Goal: Task Accomplishment & Management: Manage account settings

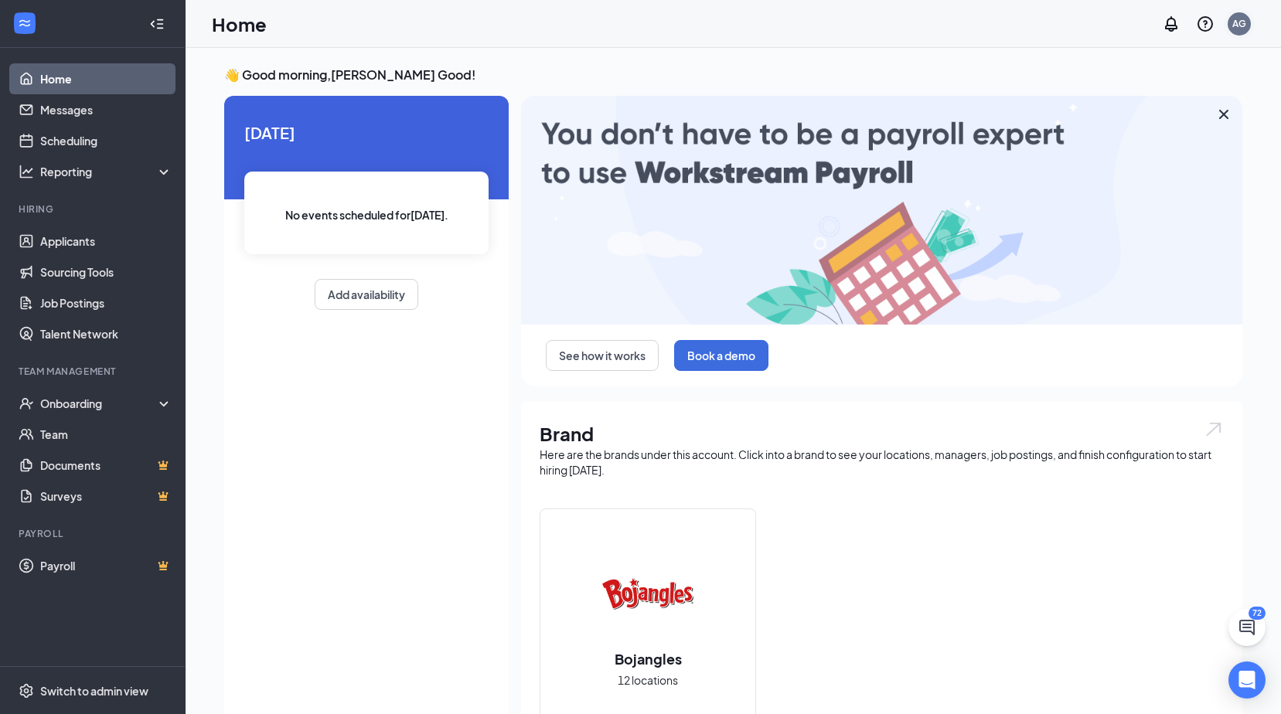
click at [1248, 28] on div "AG" at bounding box center [1239, 23] width 23 height 23
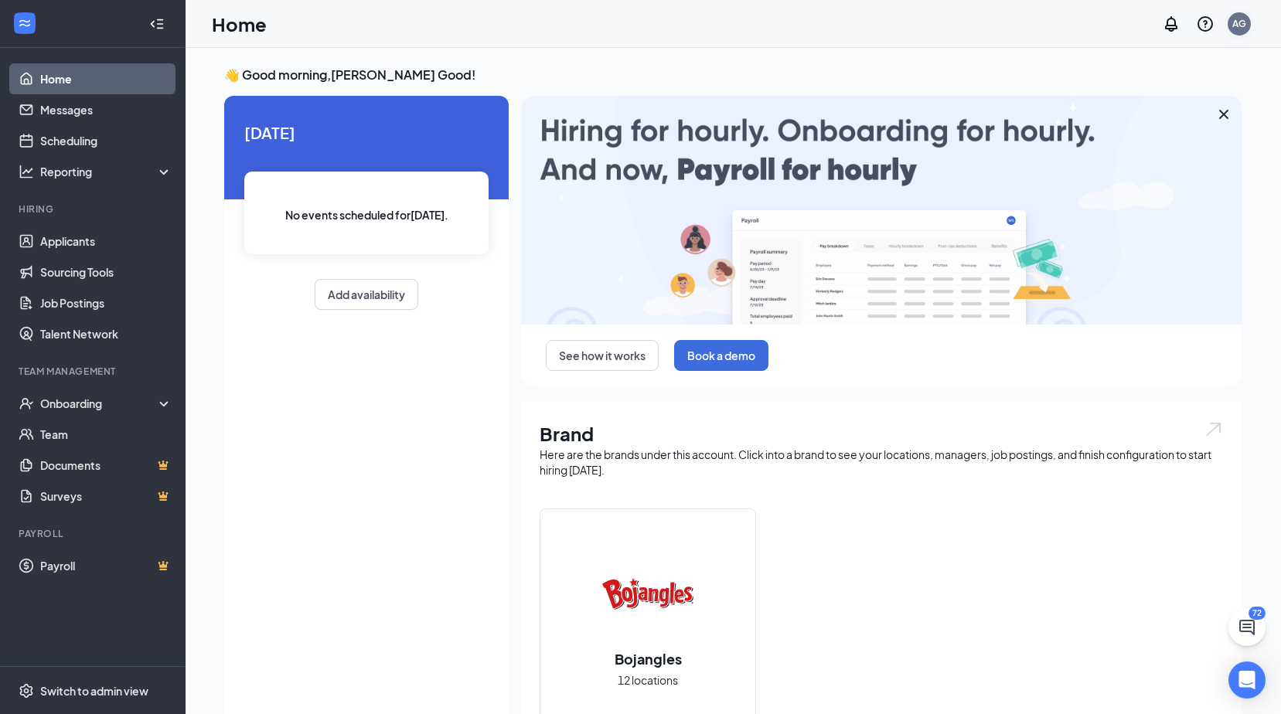
click at [1238, 30] on div "AG" at bounding box center [1239, 23] width 23 height 23
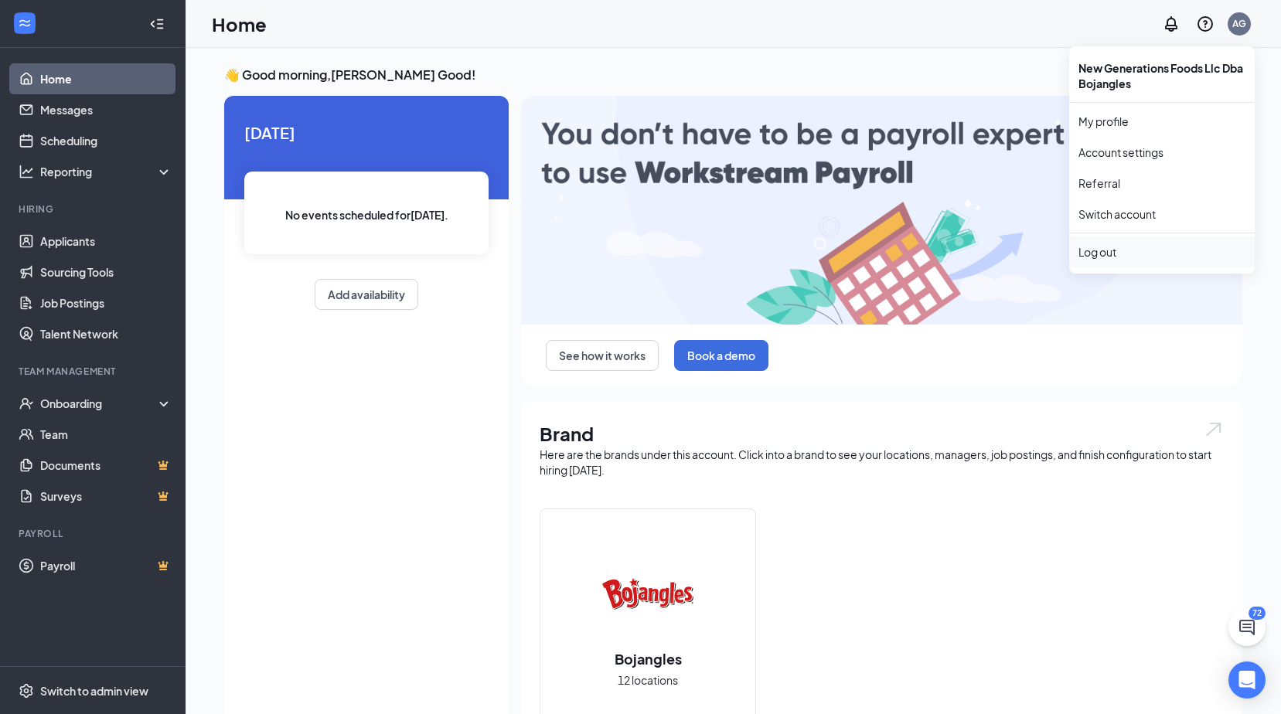
click at [1137, 254] on div "Log out" at bounding box center [1161, 251] width 167 height 15
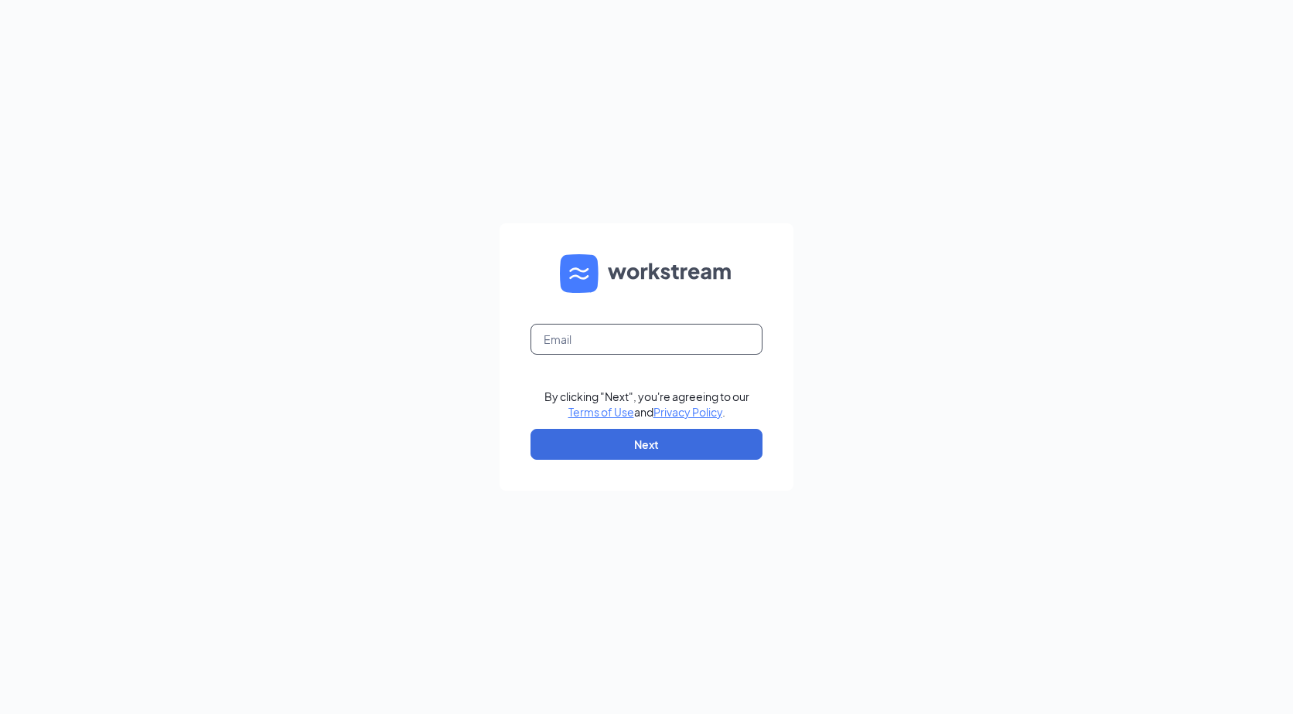
click at [597, 349] on input "text" at bounding box center [646, 339] width 232 height 31
type input "boj1010@bojngf.com"
click at [612, 459] on button "Next" at bounding box center [646, 444] width 232 height 31
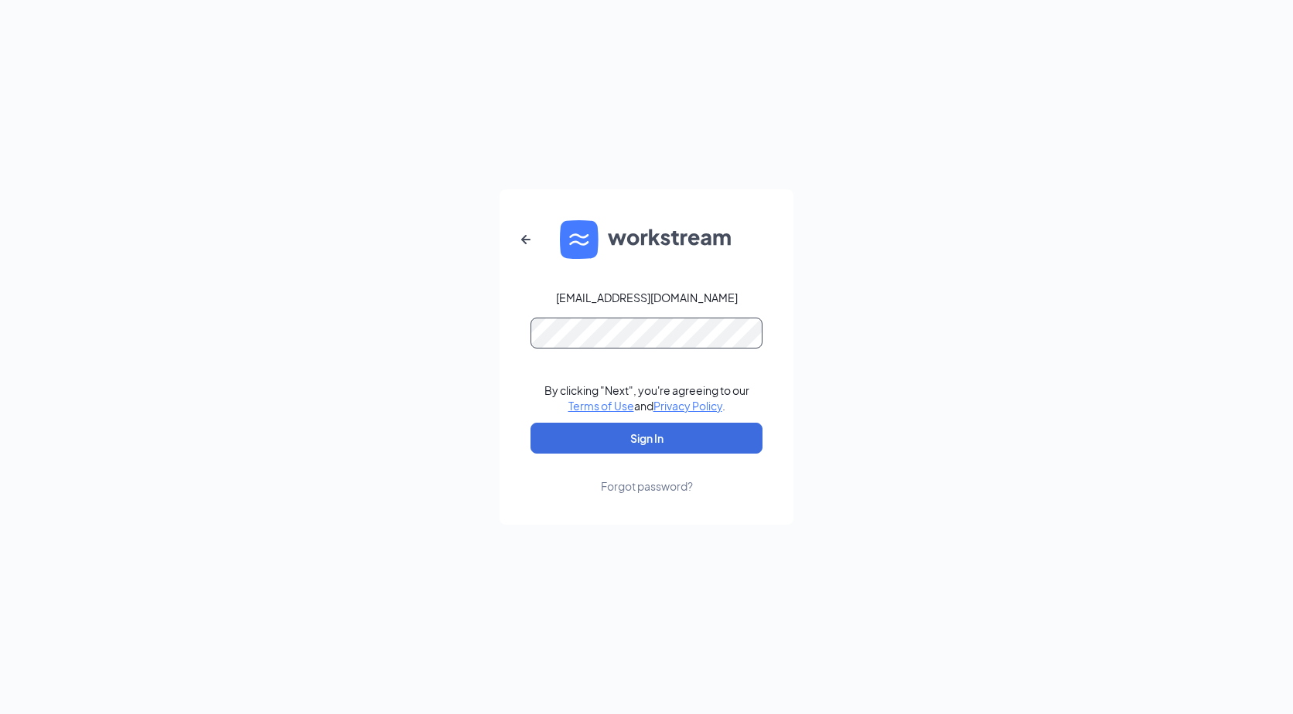
click at [530, 423] on button "Sign In" at bounding box center [646, 438] width 232 height 31
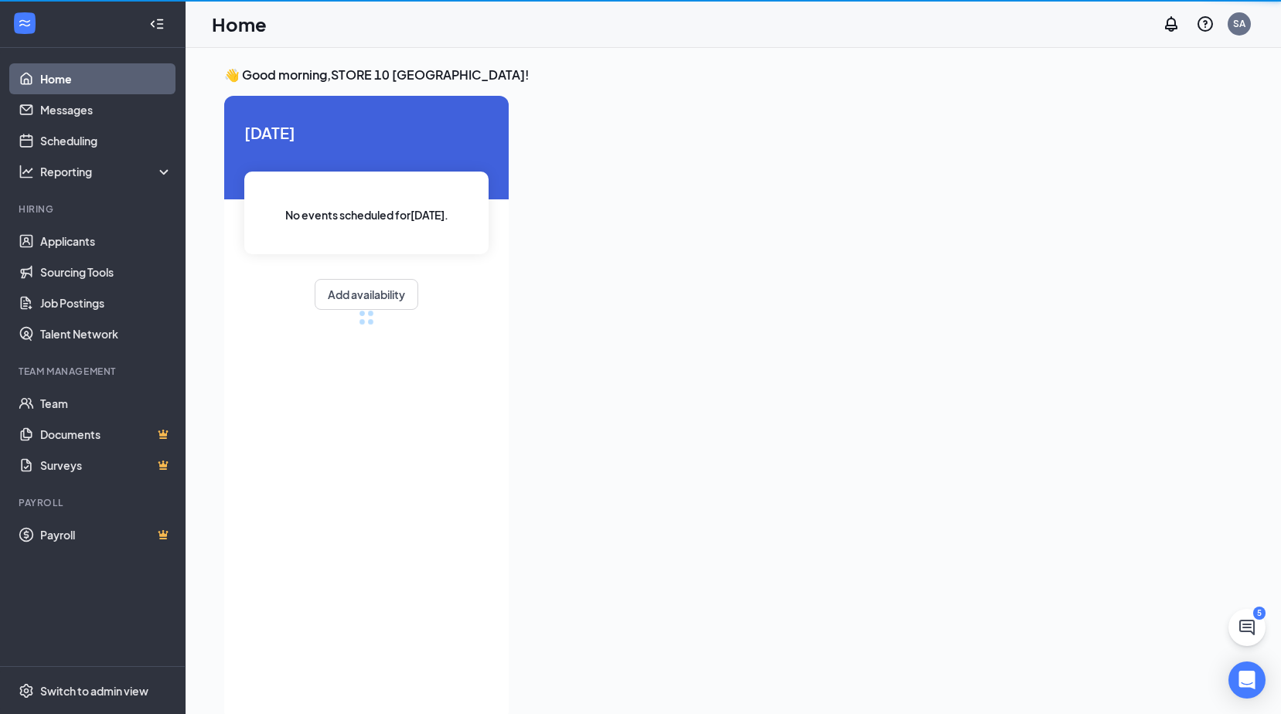
click at [63, 79] on link "Home" at bounding box center [106, 78] width 132 height 31
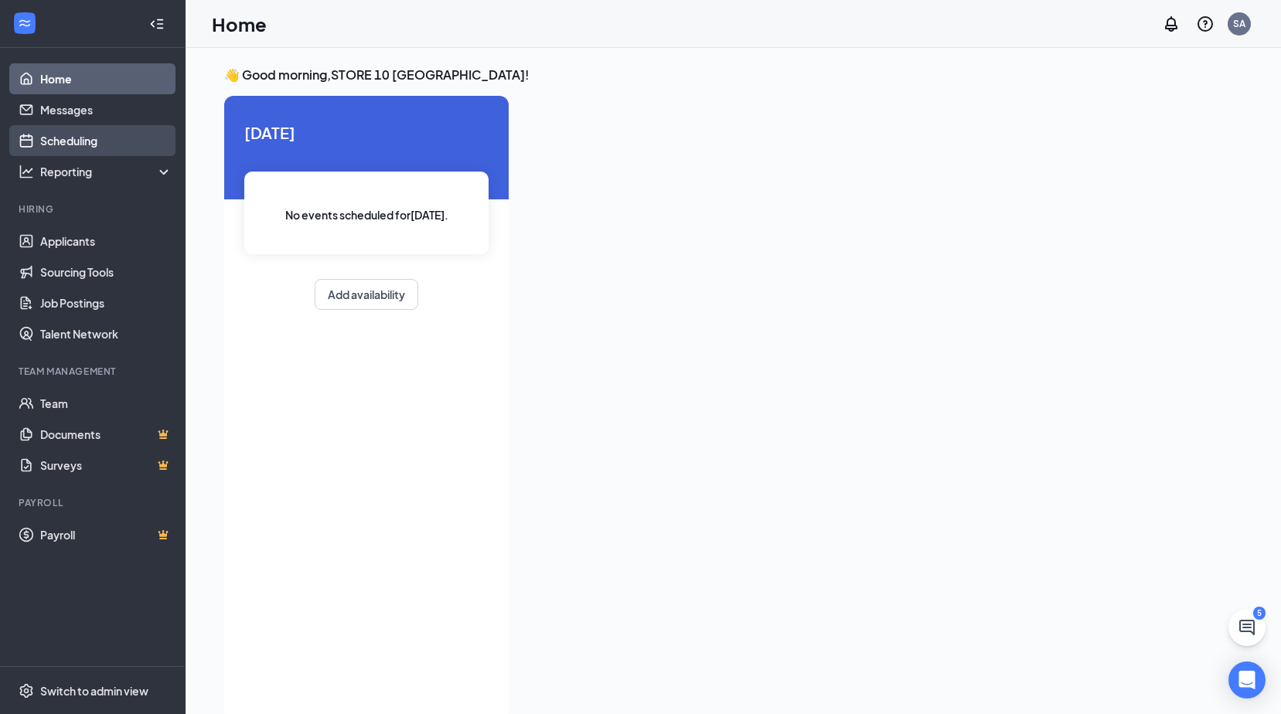
click at [88, 138] on link "Scheduling" at bounding box center [106, 140] width 132 height 31
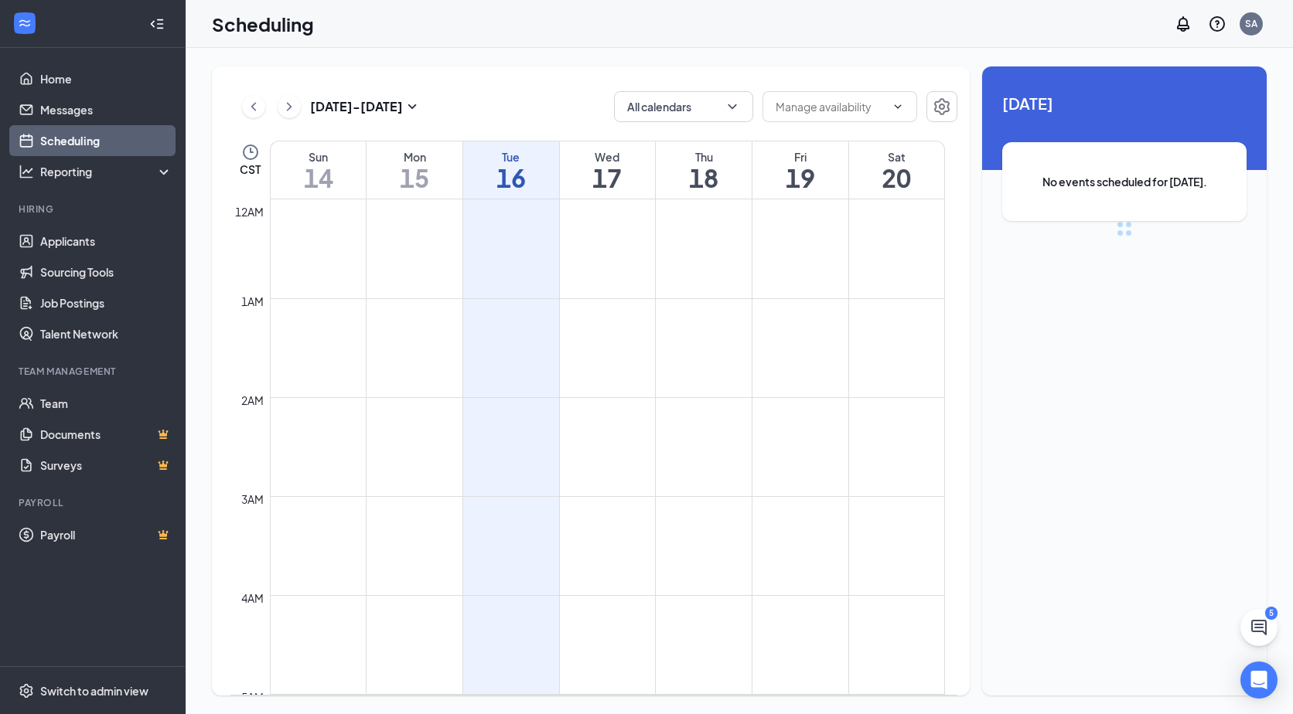
scroll to position [760, 0]
click at [88, 111] on link "Messages" at bounding box center [106, 109] width 132 height 31
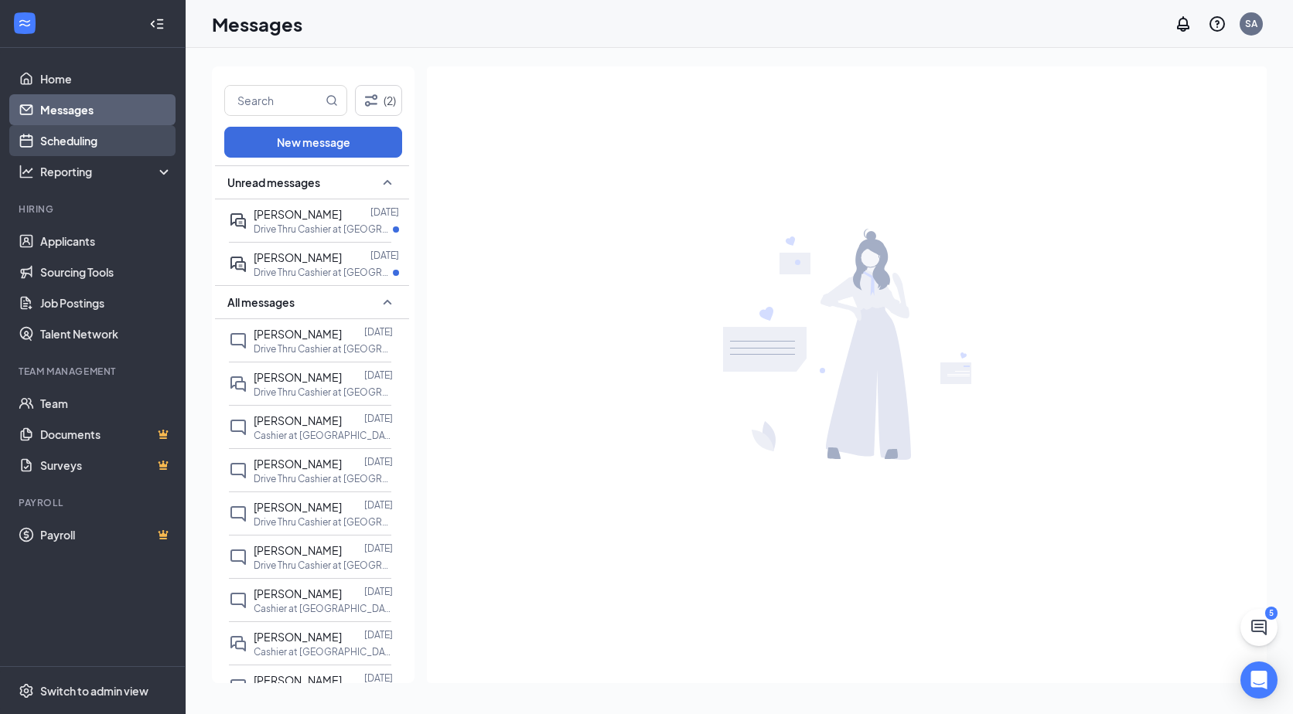
click at [82, 142] on link "Scheduling" at bounding box center [106, 140] width 132 height 31
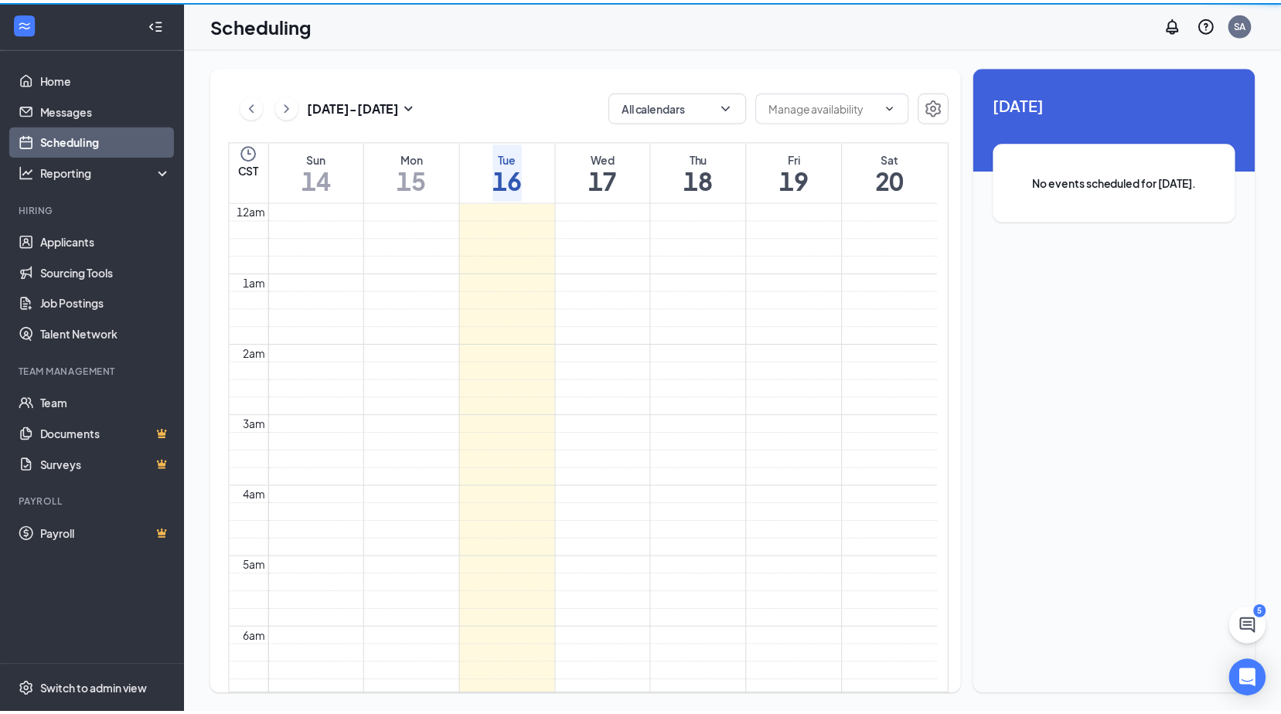
scroll to position [760, 0]
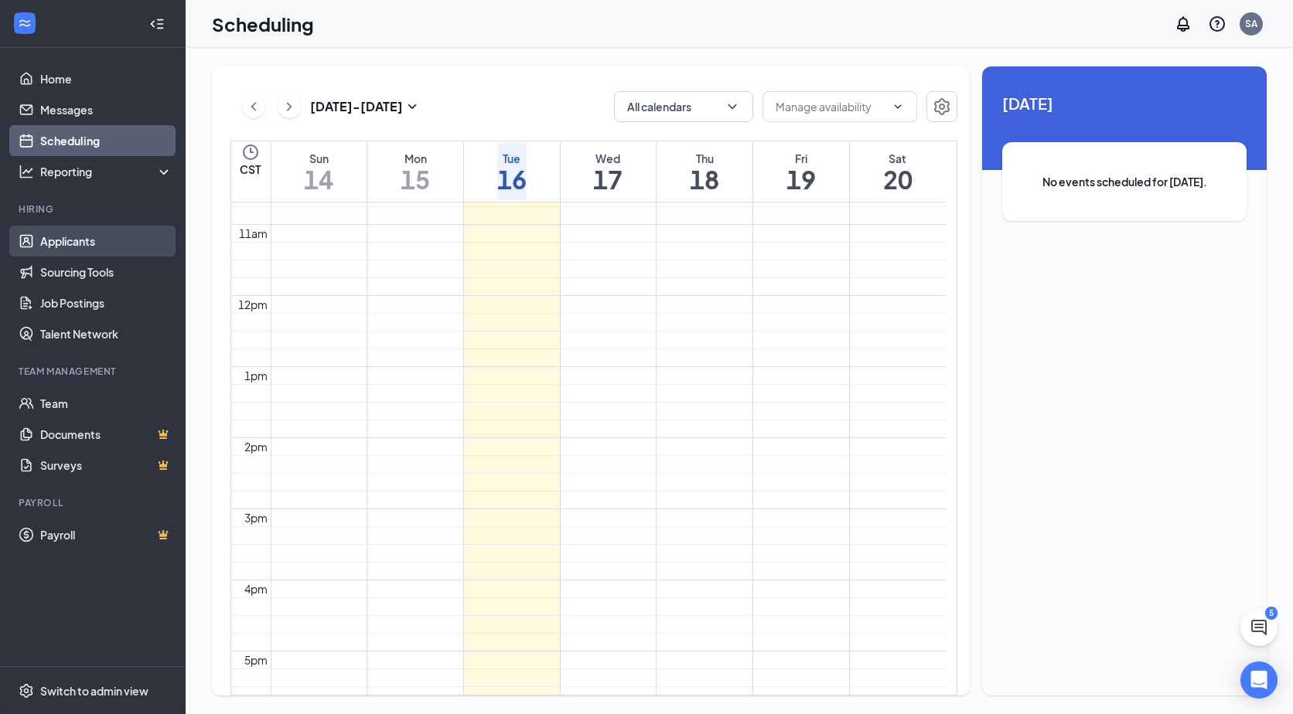
click at [81, 230] on link "Applicants" at bounding box center [106, 241] width 132 height 31
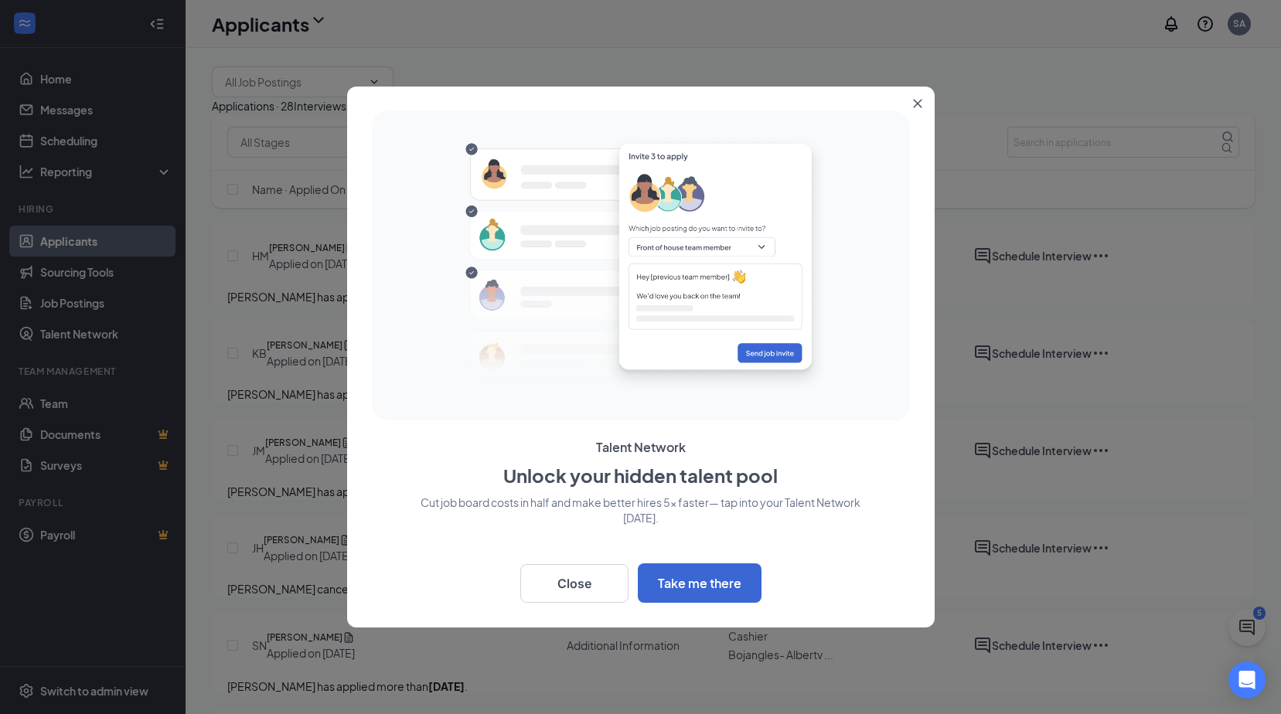
click at [915, 105] on icon "Close" at bounding box center [917, 103] width 9 height 9
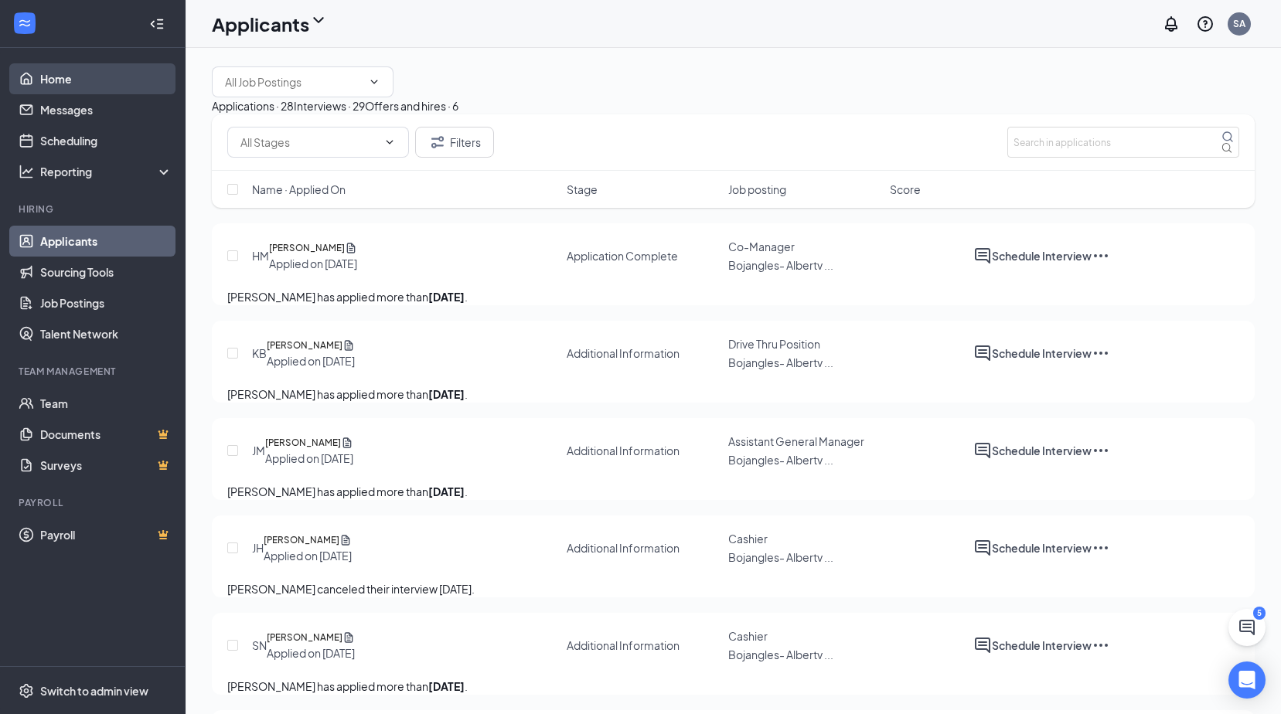
click at [76, 83] on link "Home" at bounding box center [106, 78] width 132 height 31
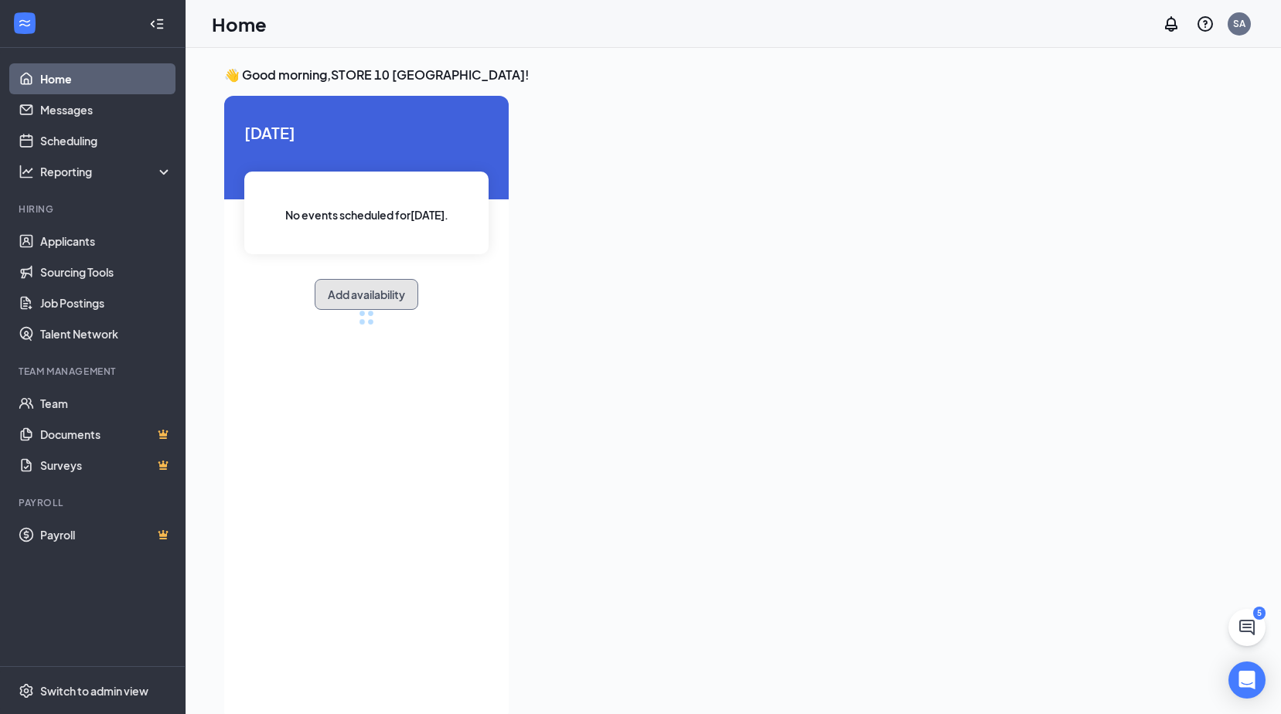
click at [385, 287] on button "Add availability" at bounding box center [367, 294] width 104 height 31
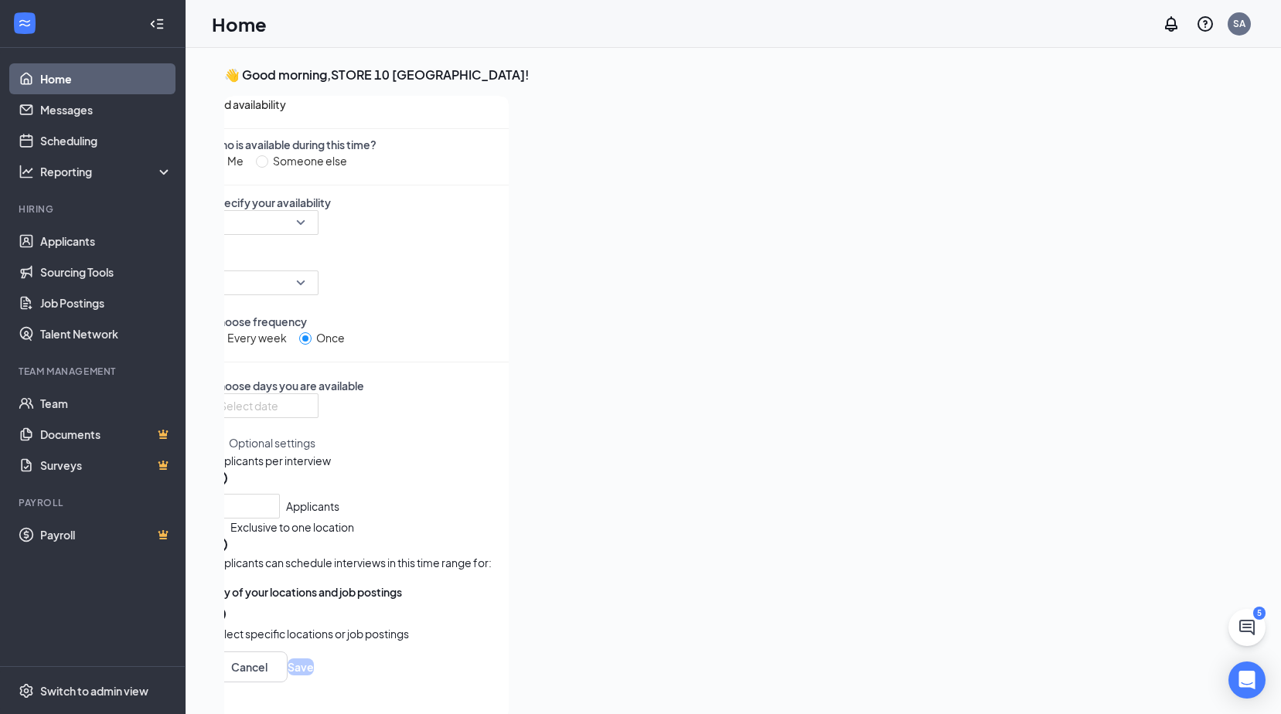
scroll to position [6, 0]
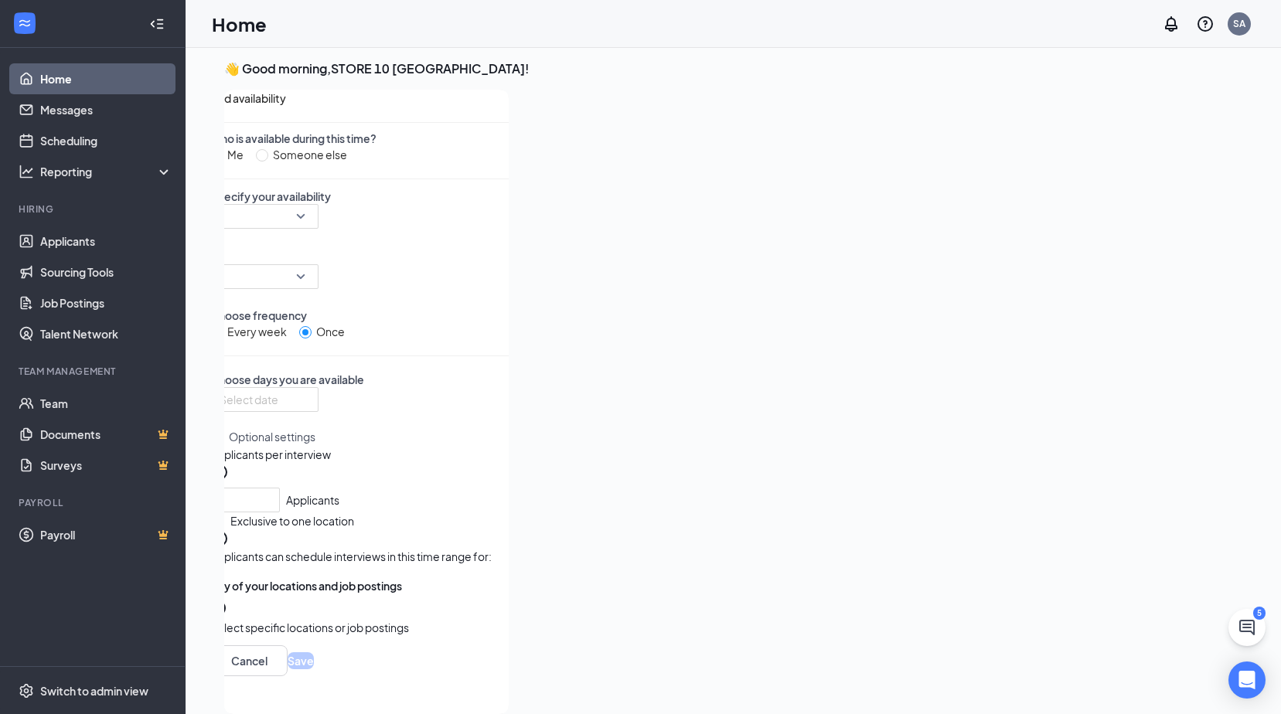
click at [84, 83] on link "Home" at bounding box center [106, 78] width 132 height 31
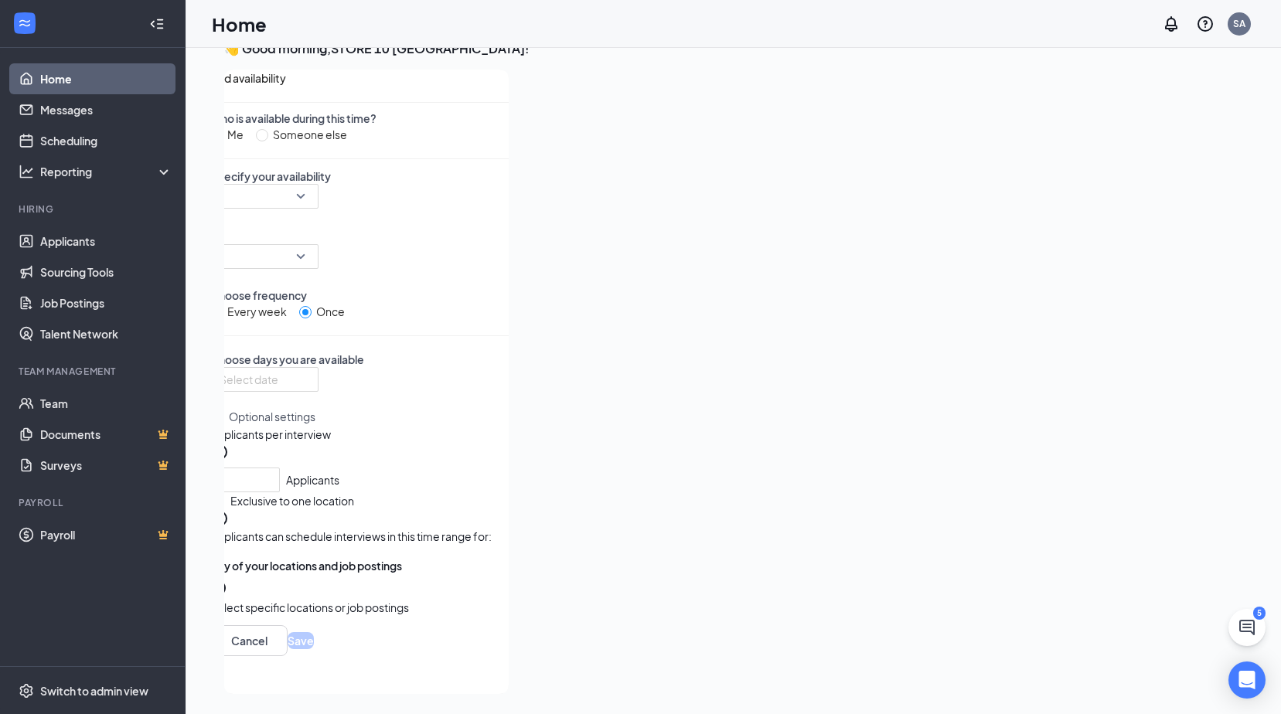
scroll to position [32, 0]
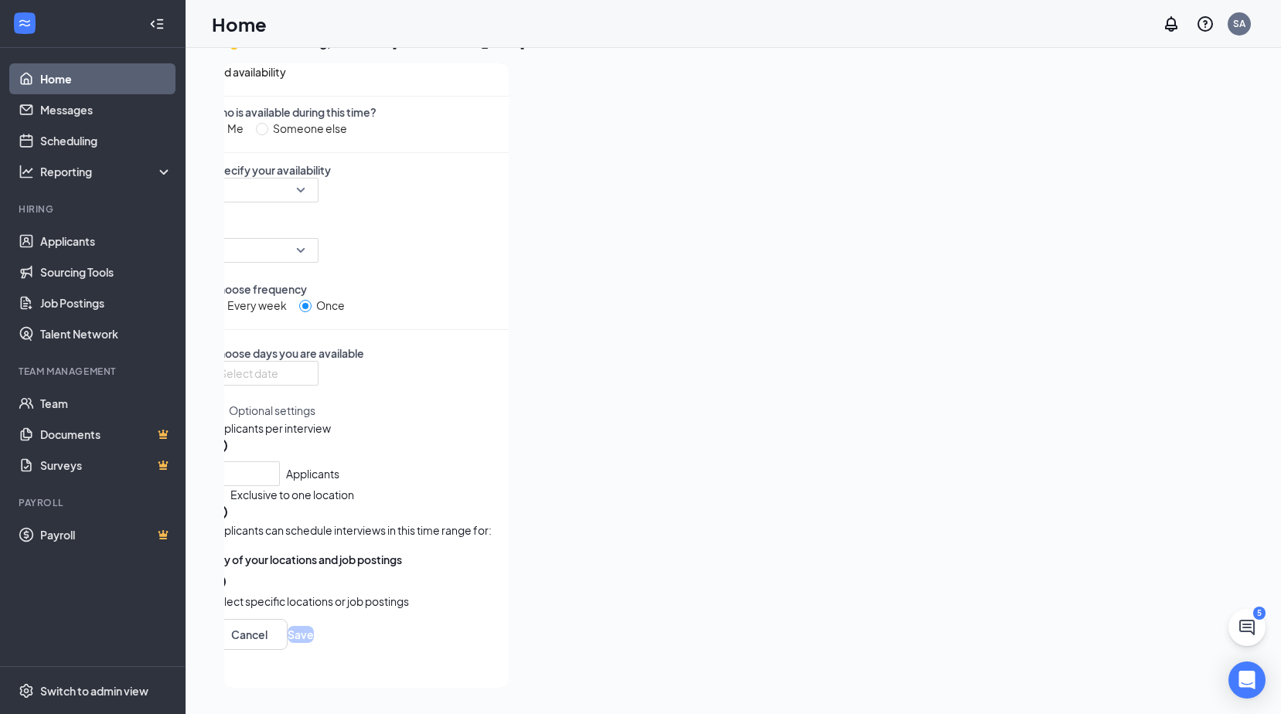
click at [229, 593] on icon "CirclePlus" at bounding box center [219, 583] width 19 height 19
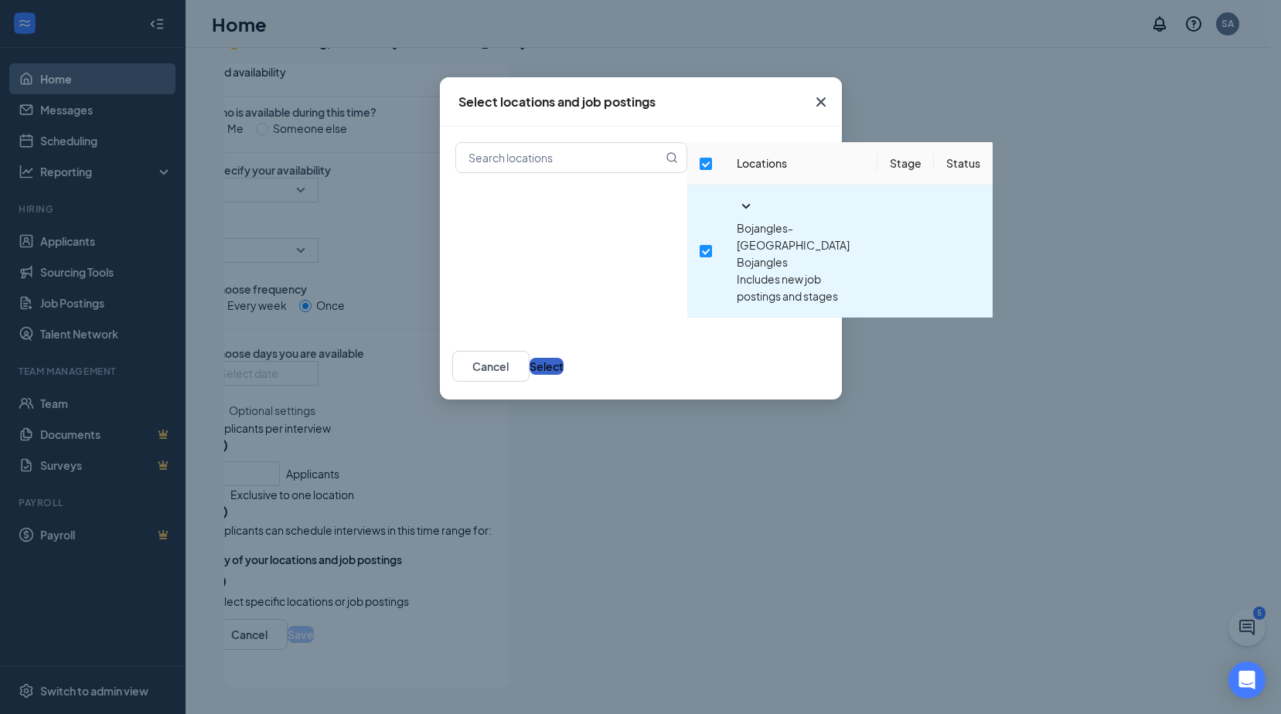
click at [564, 358] on button "Select" at bounding box center [547, 366] width 34 height 17
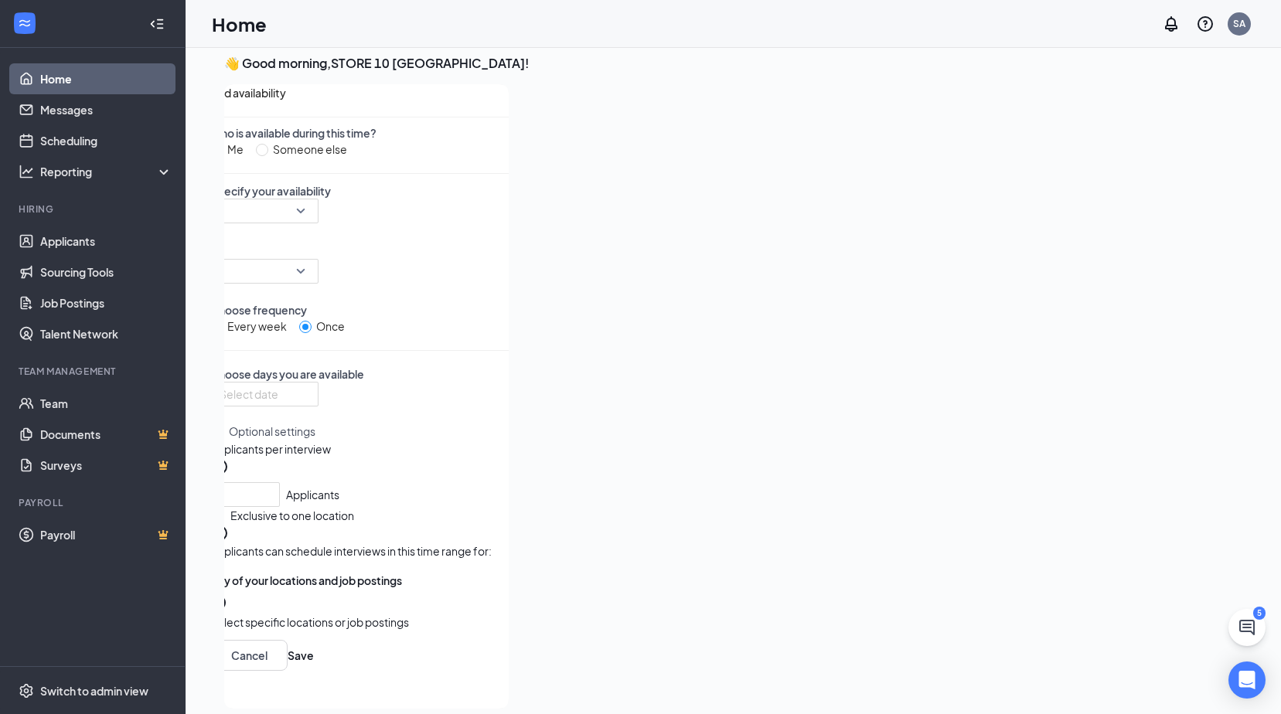
scroll to position [0, 0]
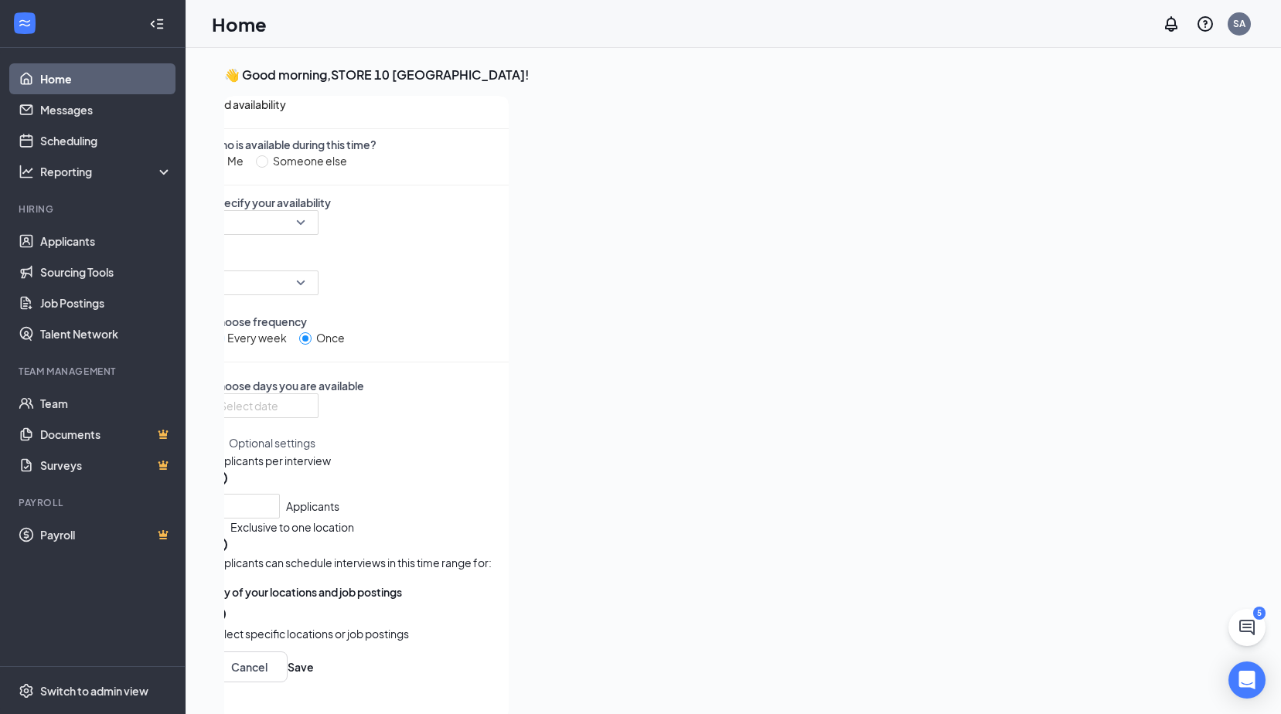
click at [223, 345] on input "Every week" at bounding box center [216, 338] width 12 height 12
radio input "true"
radio input "false"
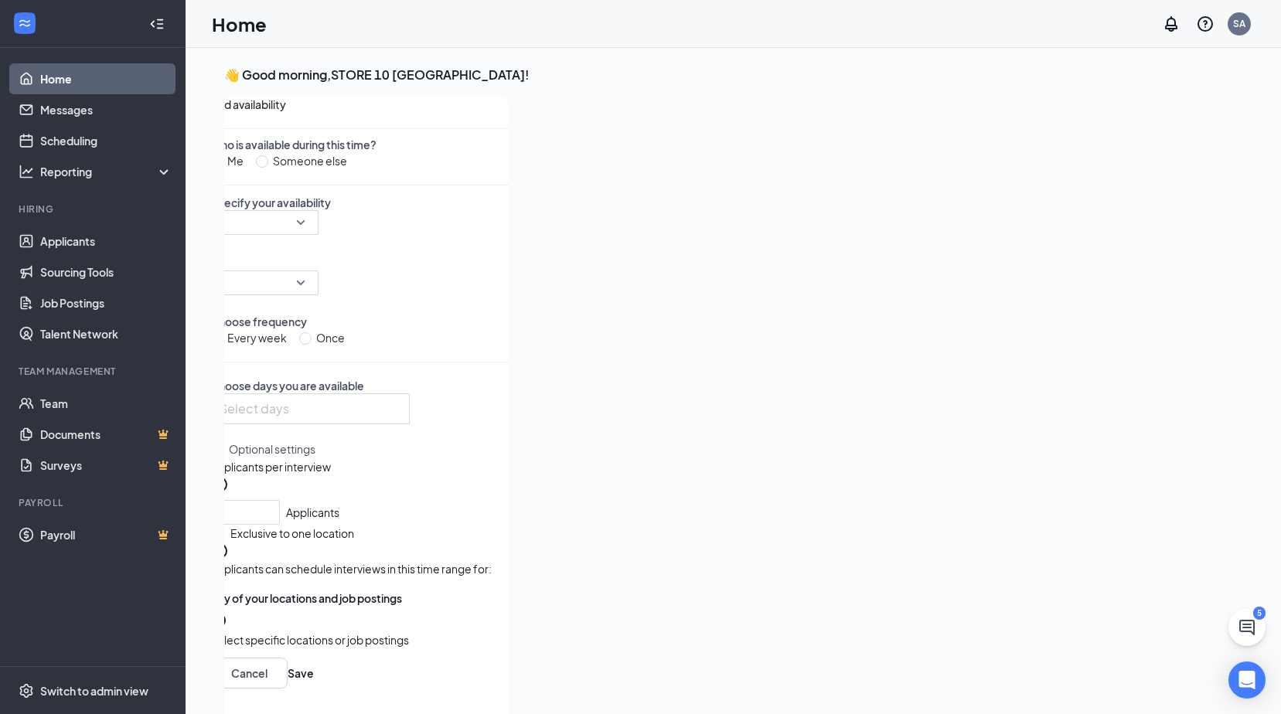
click at [315, 458] on button "Optional settings" at bounding box center [262, 449] width 105 height 19
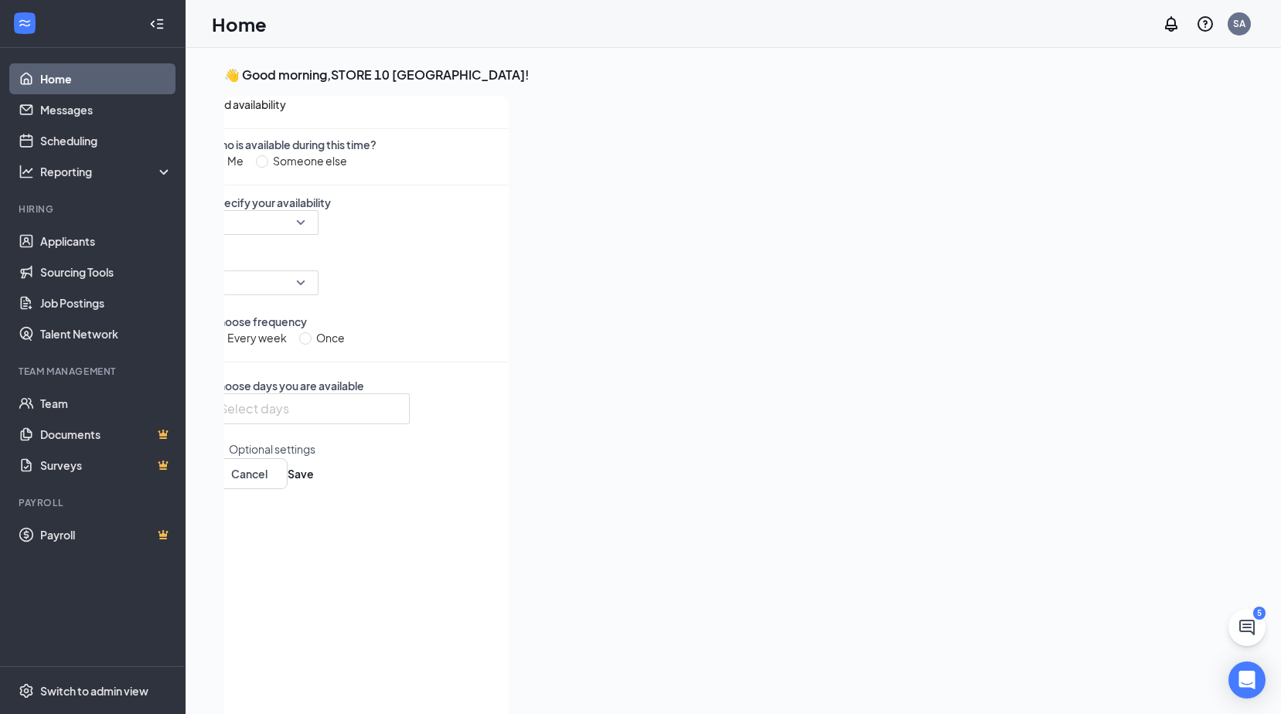
click at [315, 458] on button "Optional settings" at bounding box center [262, 449] width 105 height 19
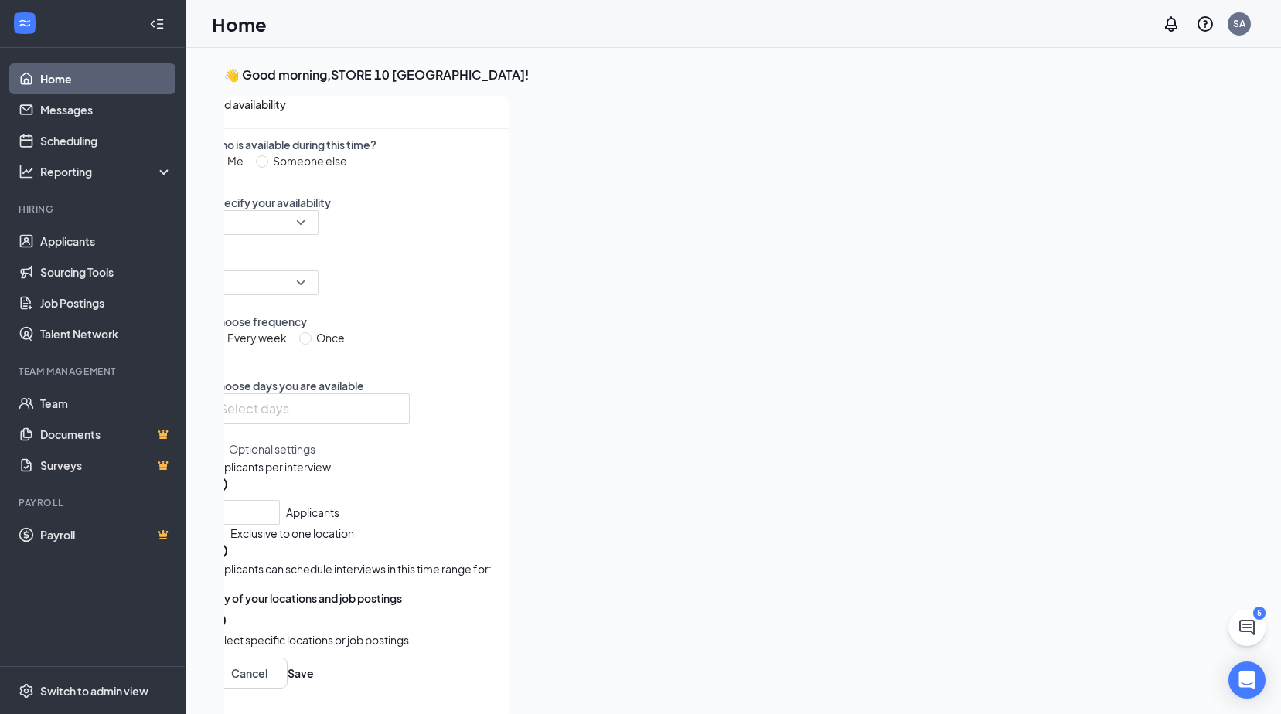
scroll to position [46, 0]
click at [229, 632] on icon "CirclePlus" at bounding box center [219, 622] width 19 height 19
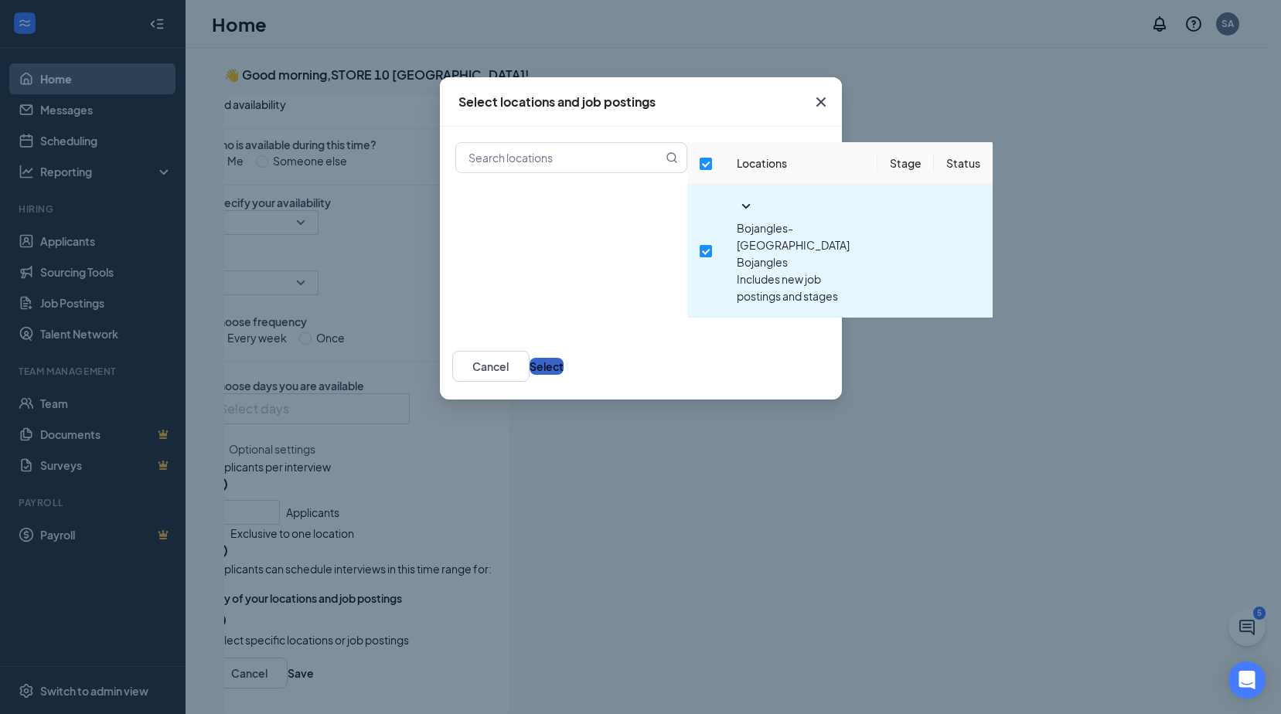
click at [564, 358] on button "Select" at bounding box center [547, 366] width 34 height 17
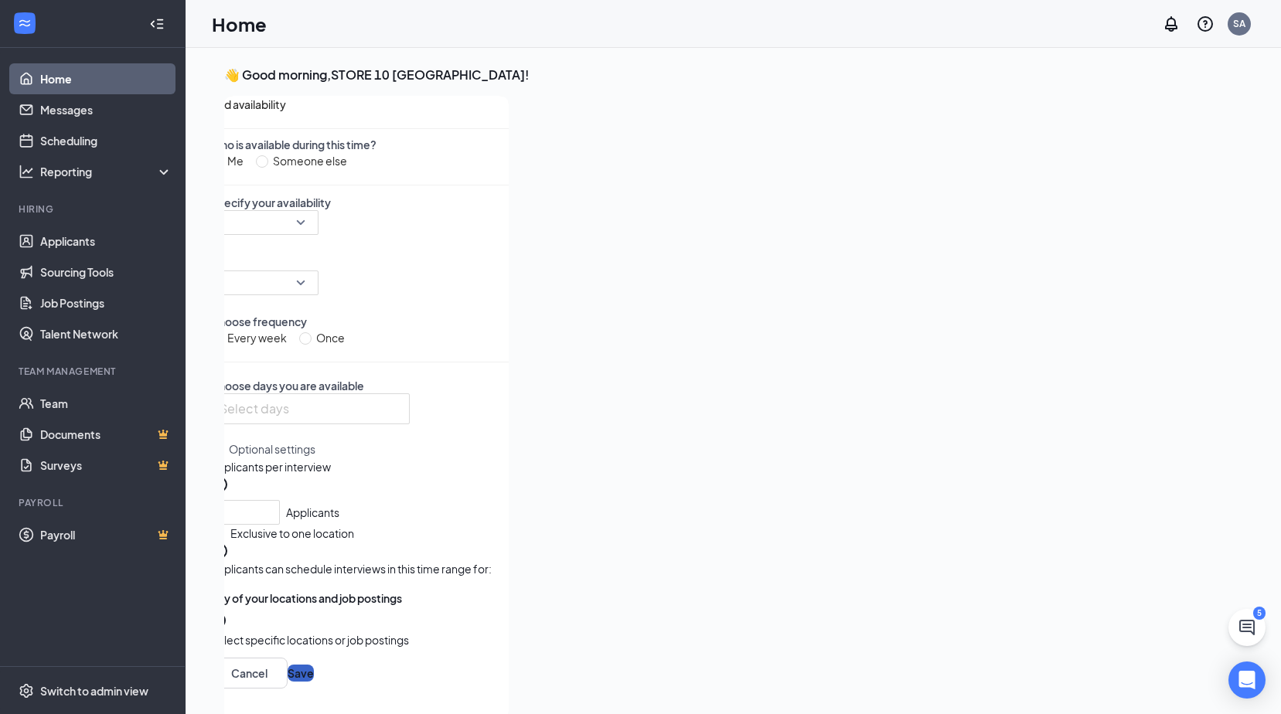
click at [314, 682] on button "Save" at bounding box center [301, 673] width 26 height 17
click at [319, 230] on div at bounding box center [264, 222] width 108 height 25
click at [226, 629] on icon "CirclePlus" at bounding box center [217, 620] width 15 height 15
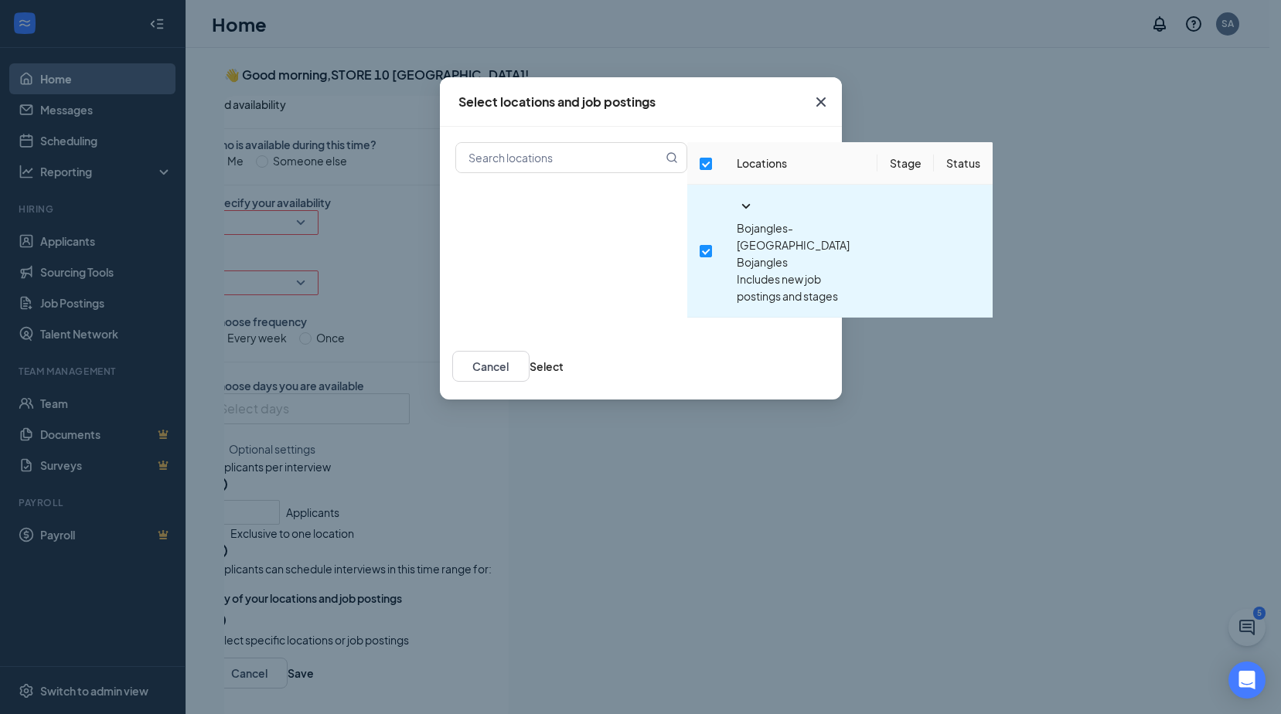
click at [486, 650] on div "Select locations and job postings Locations Stage Status Bojangles- Albertville…" at bounding box center [640, 357] width 1281 height 714
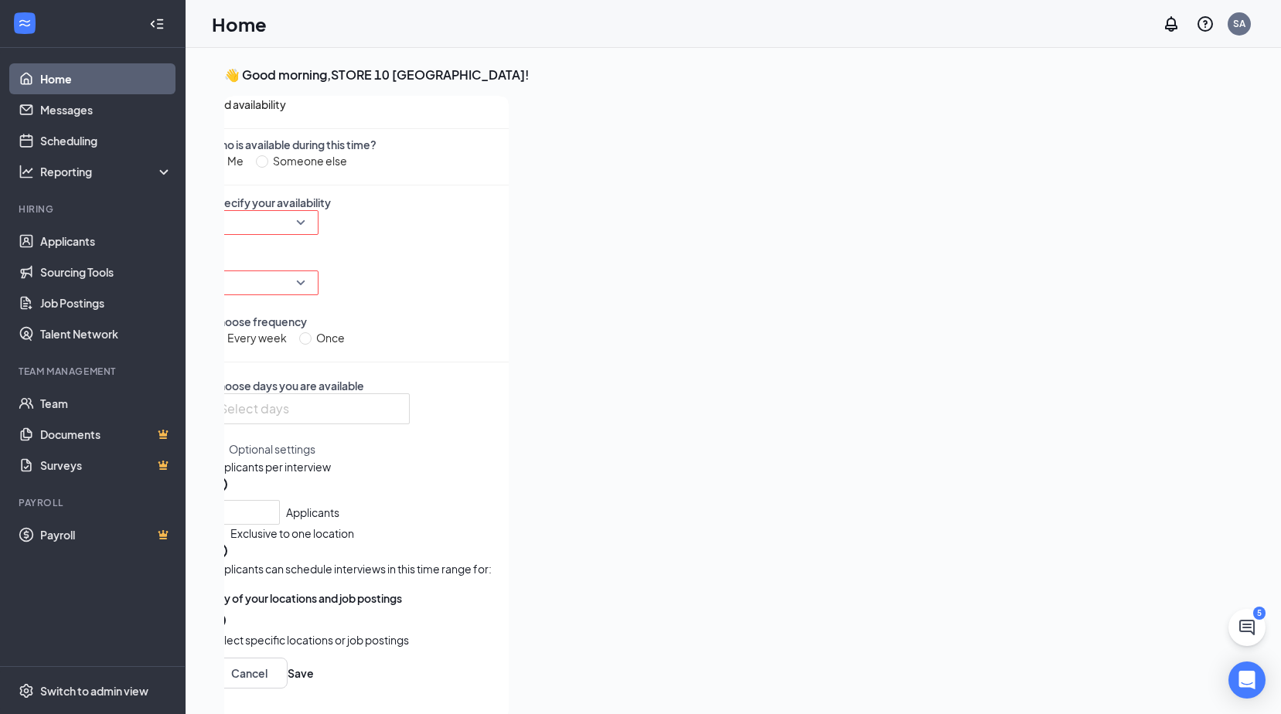
click at [229, 632] on icon "CirclePlus" at bounding box center [219, 622] width 19 height 19
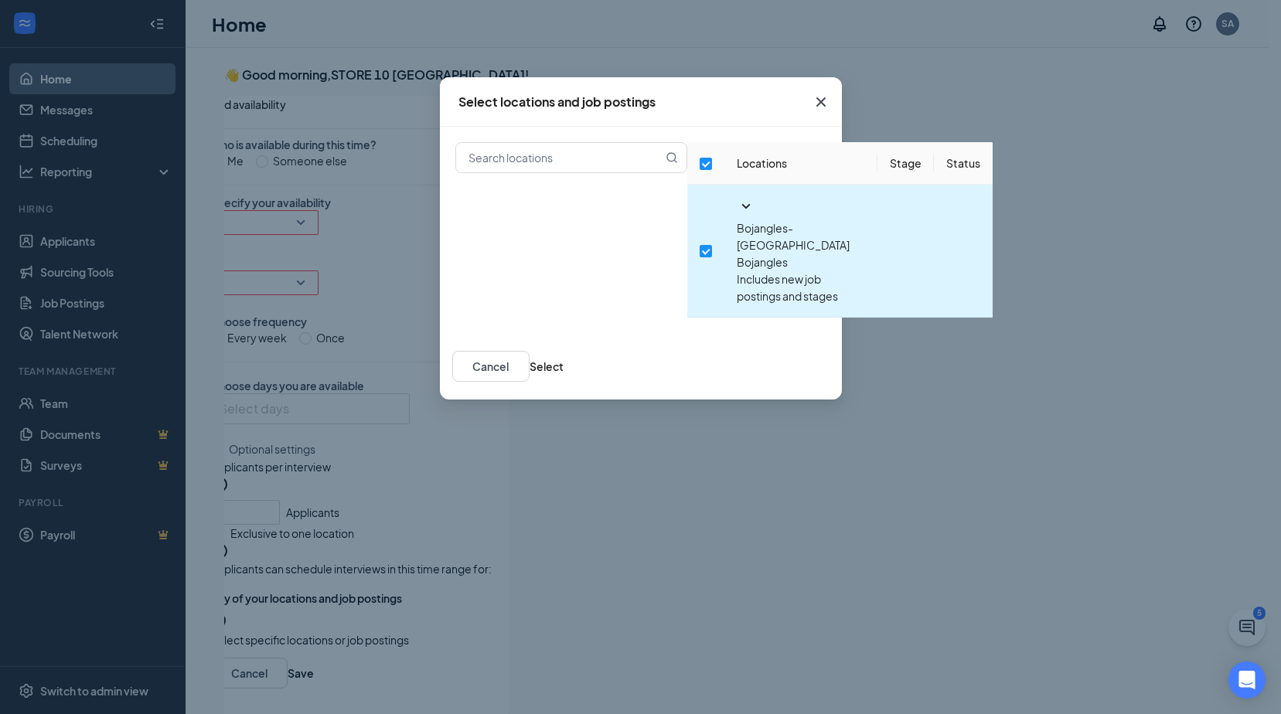
click at [737, 216] on icon "SmallChevronDown" at bounding box center [746, 206] width 19 height 19
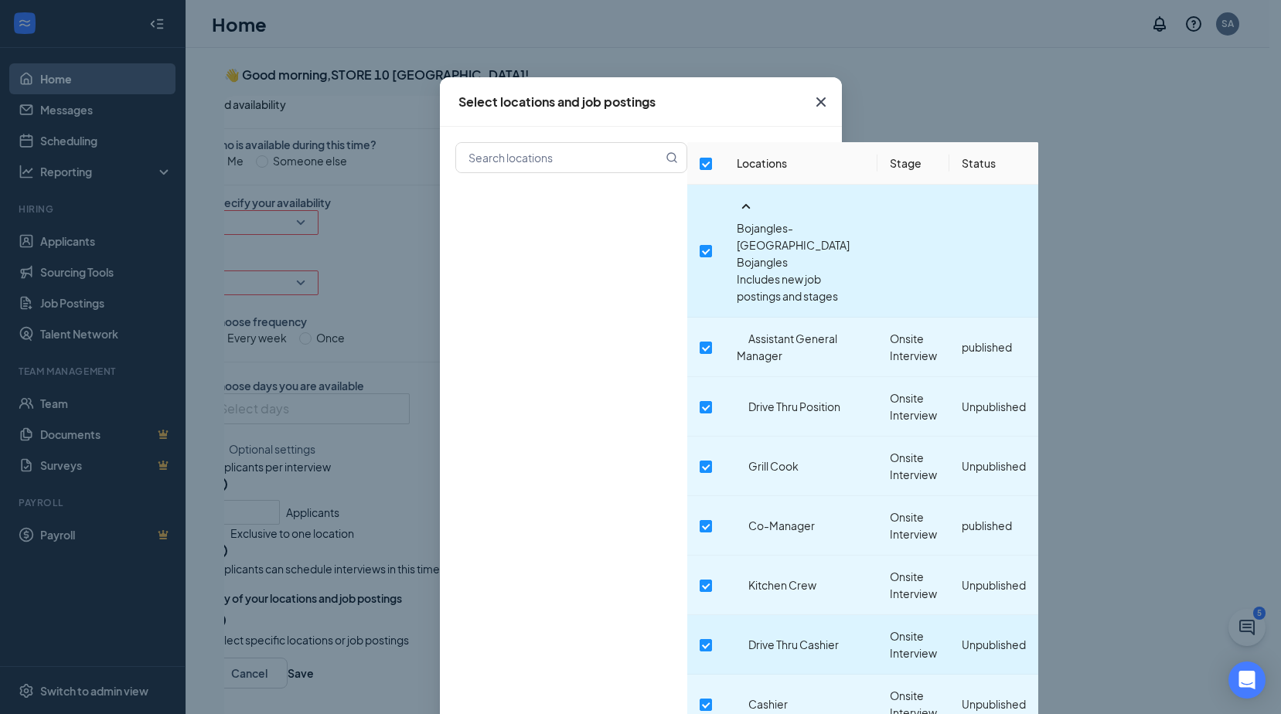
scroll to position [104, 0]
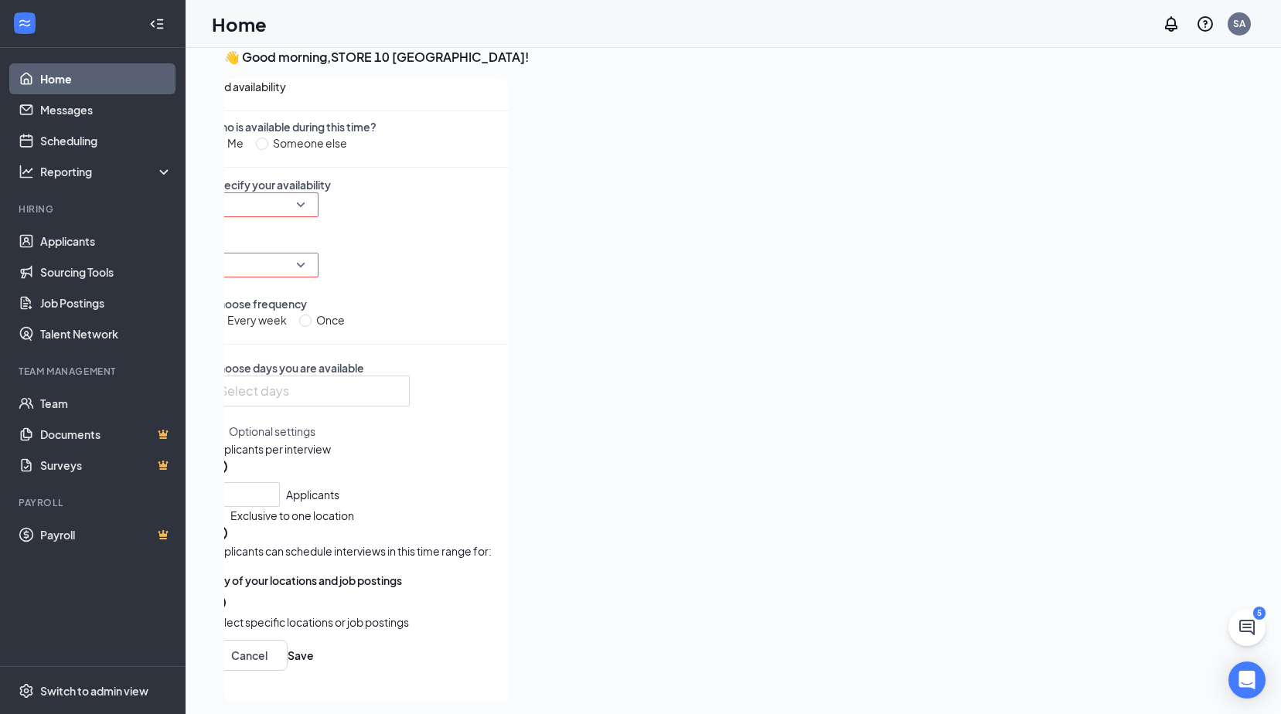
scroll to position [32, 0]
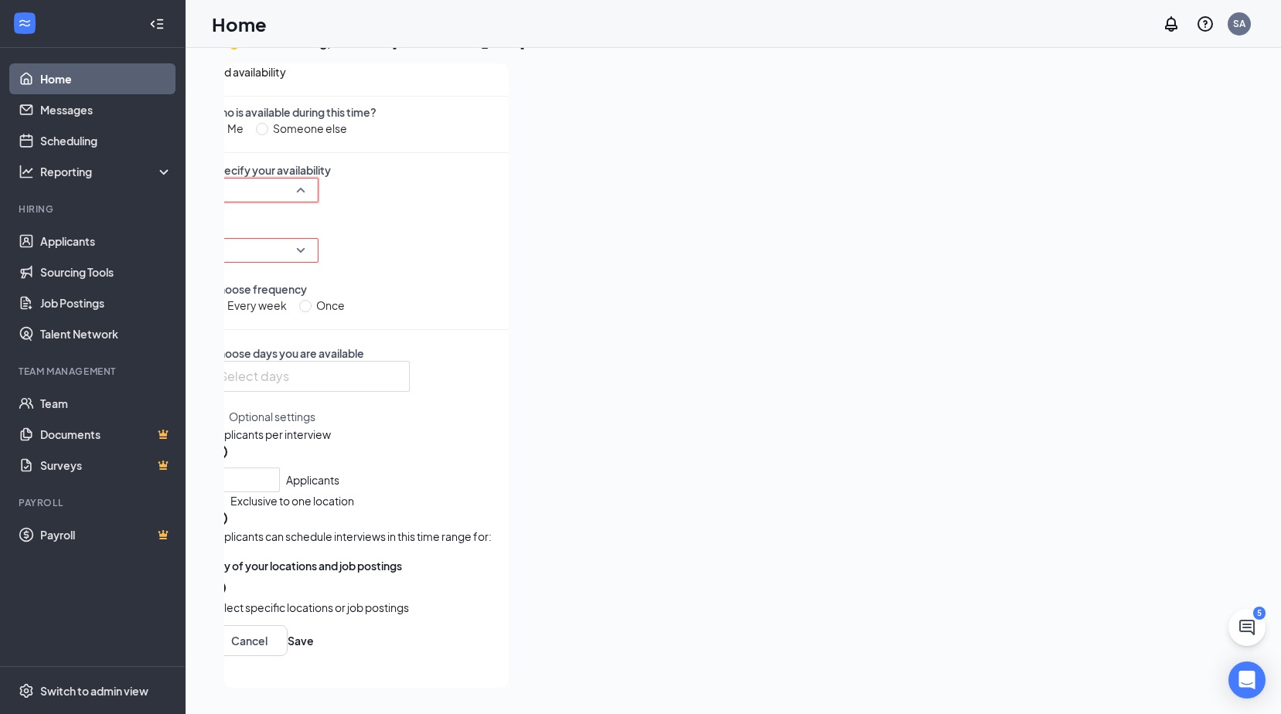
click at [319, 203] on div at bounding box center [264, 190] width 108 height 25
click at [226, 596] on icon "CirclePlus" at bounding box center [217, 588] width 15 height 15
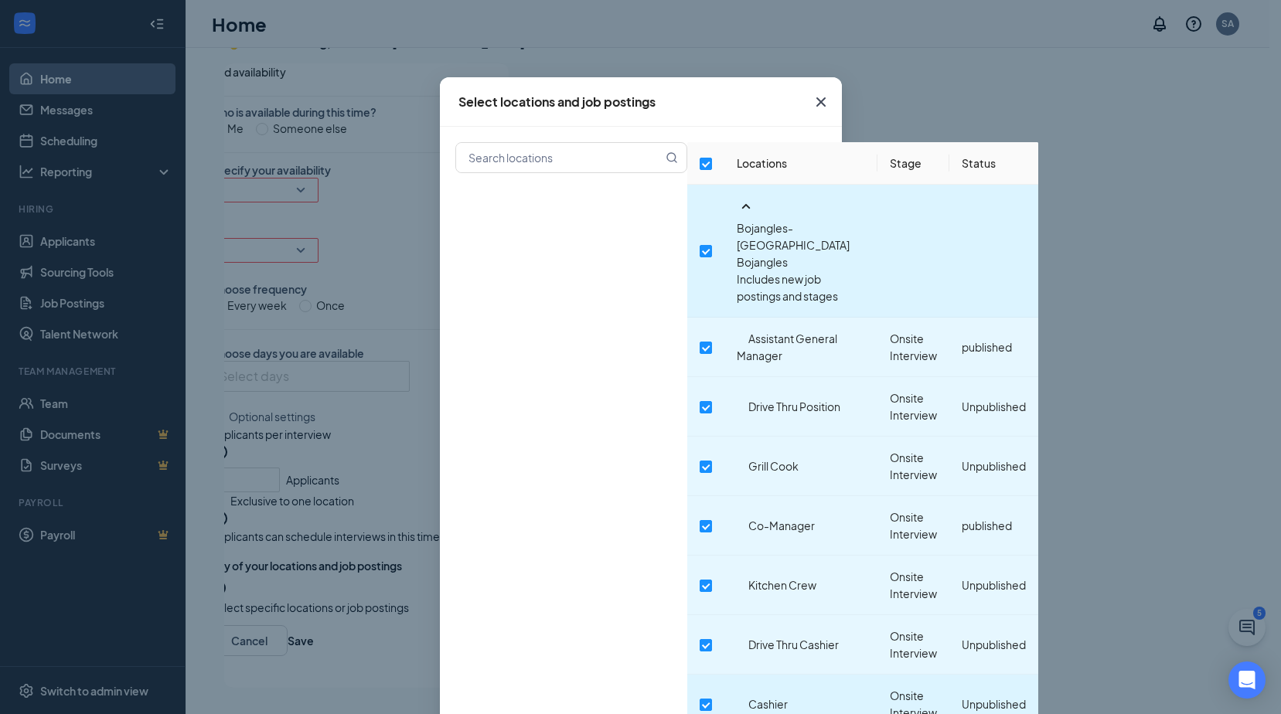
scroll to position [104, 0]
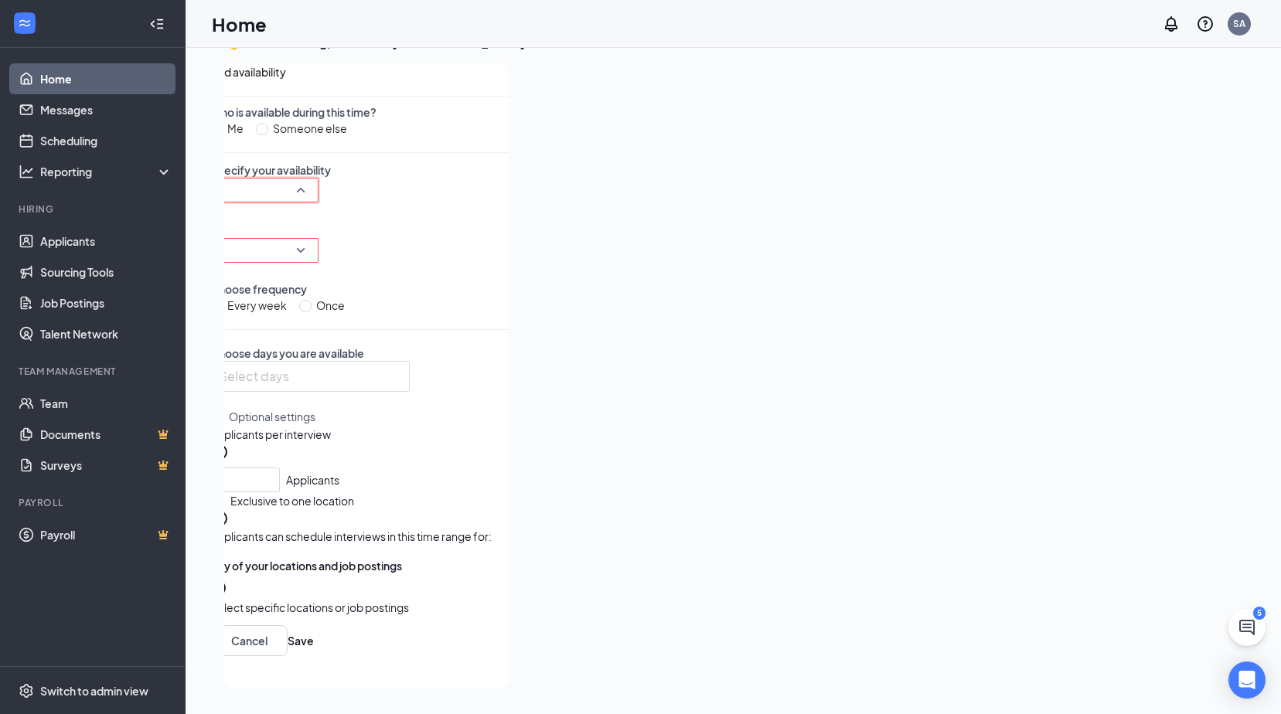
click at [319, 203] on div at bounding box center [264, 190] width 108 height 25
click at [645, 247] on div at bounding box center [881, 370] width 721 height 615
click at [288, 656] on button "Cancel" at bounding box center [248, 640] width 77 height 31
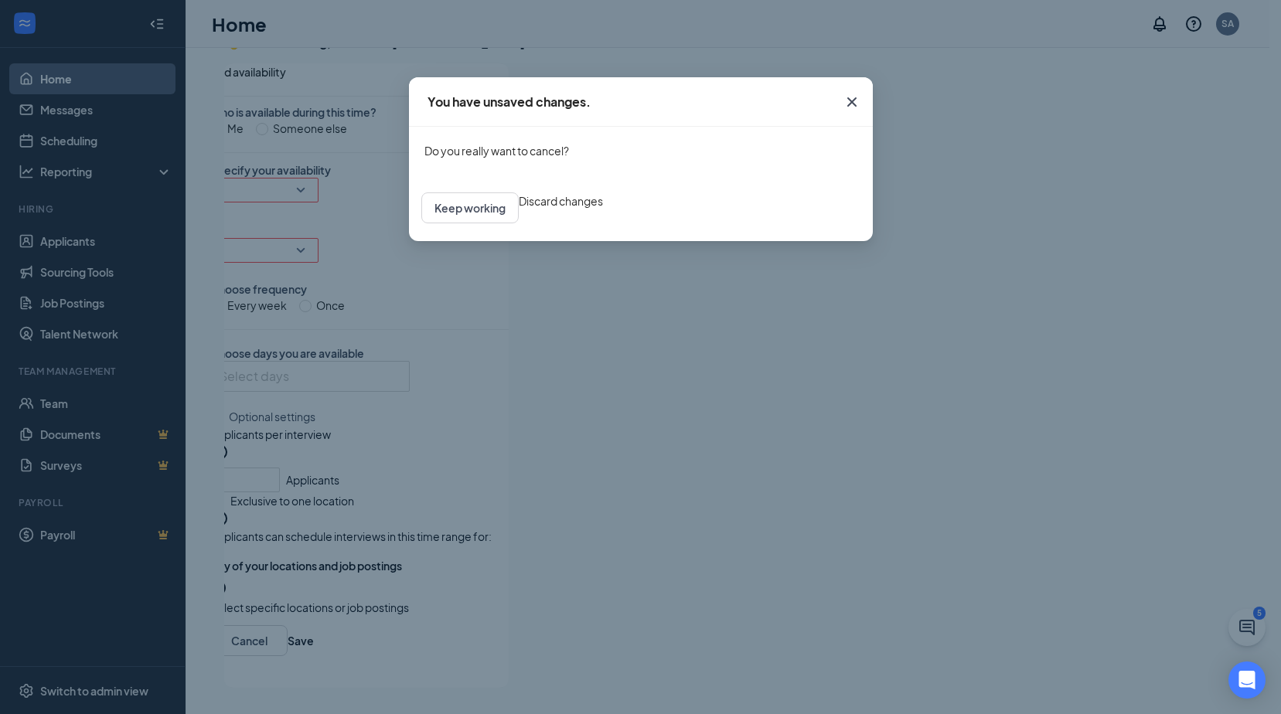
click at [847, 106] on icon "Cross" at bounding box center [851, 101] width 9 height 9
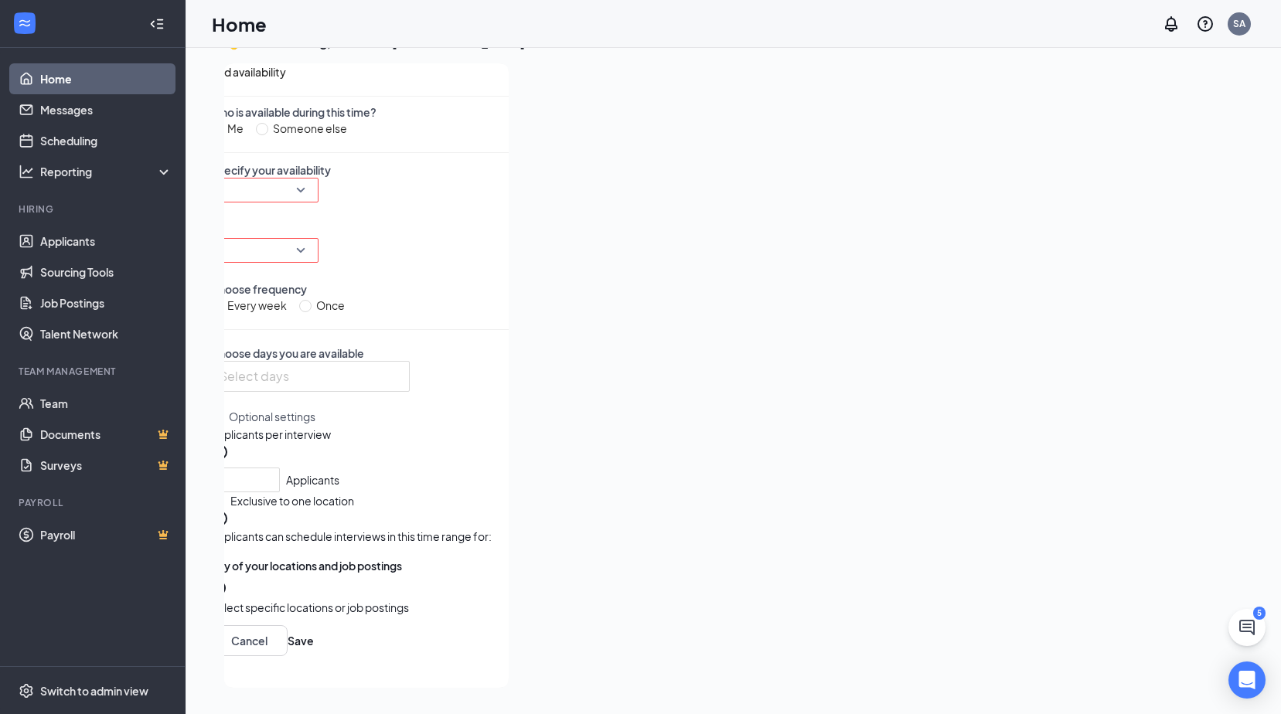
scroll to position [0, 0]
click at [159, 22] on icon "Collapse" at bounding box center [156, 23] width 15 height 15
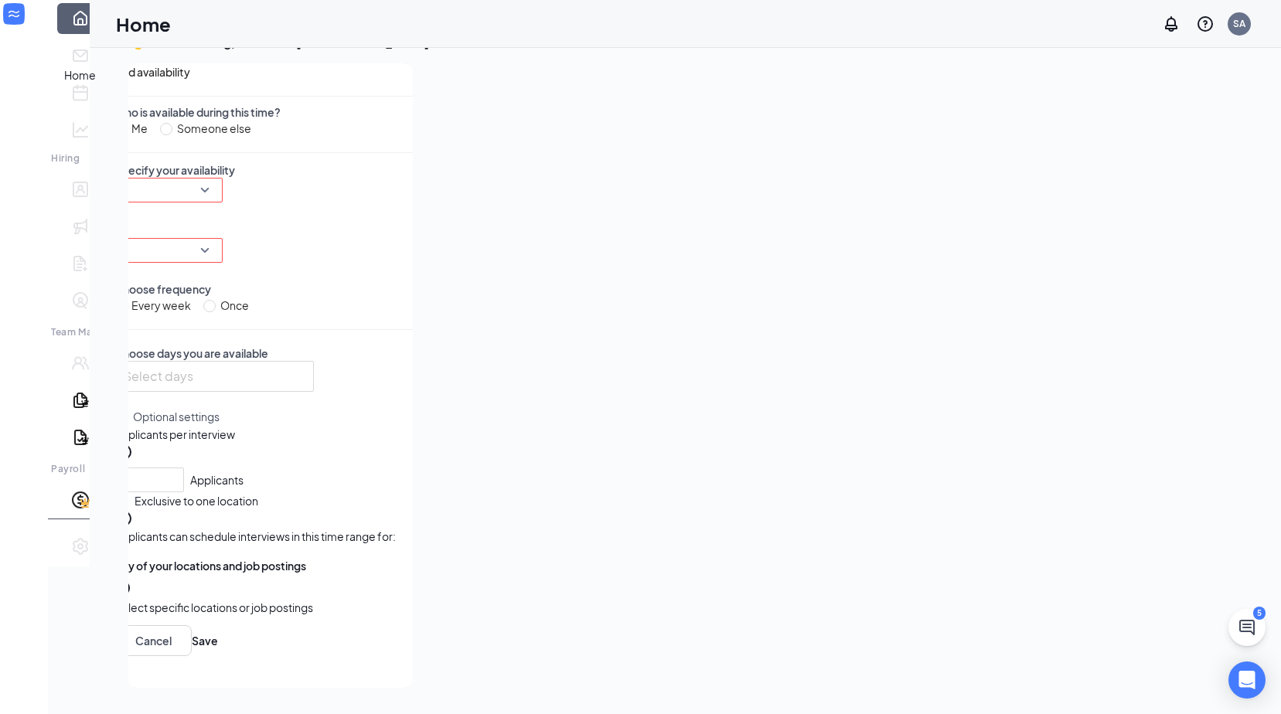
click at [96, 34] on link "Home" at bounding box center [103, 18] width 15 height 31
click at [192, 647] on button "Cancel" at bounding box center [152, 640] width 77 height 31
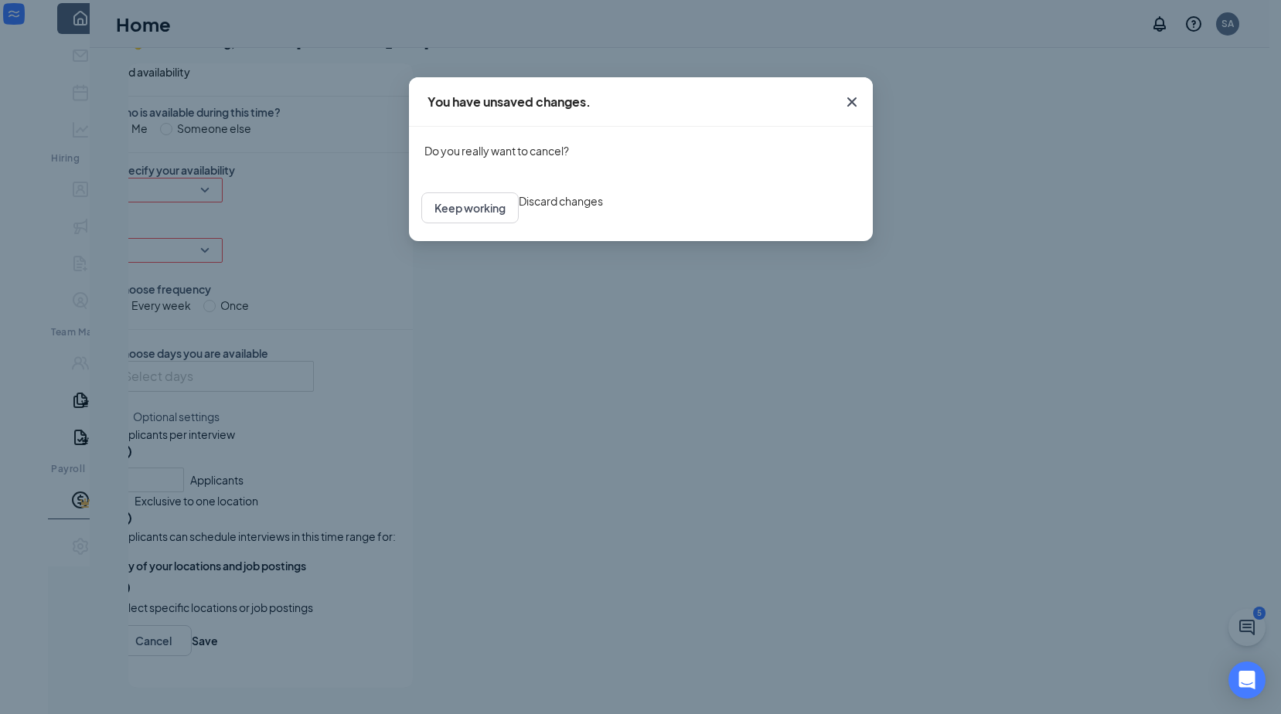
click at [603, 210] on button "Discard changes" at bounding box center [561, 201] width 84 height 17
radio input "false"
radio input "true"
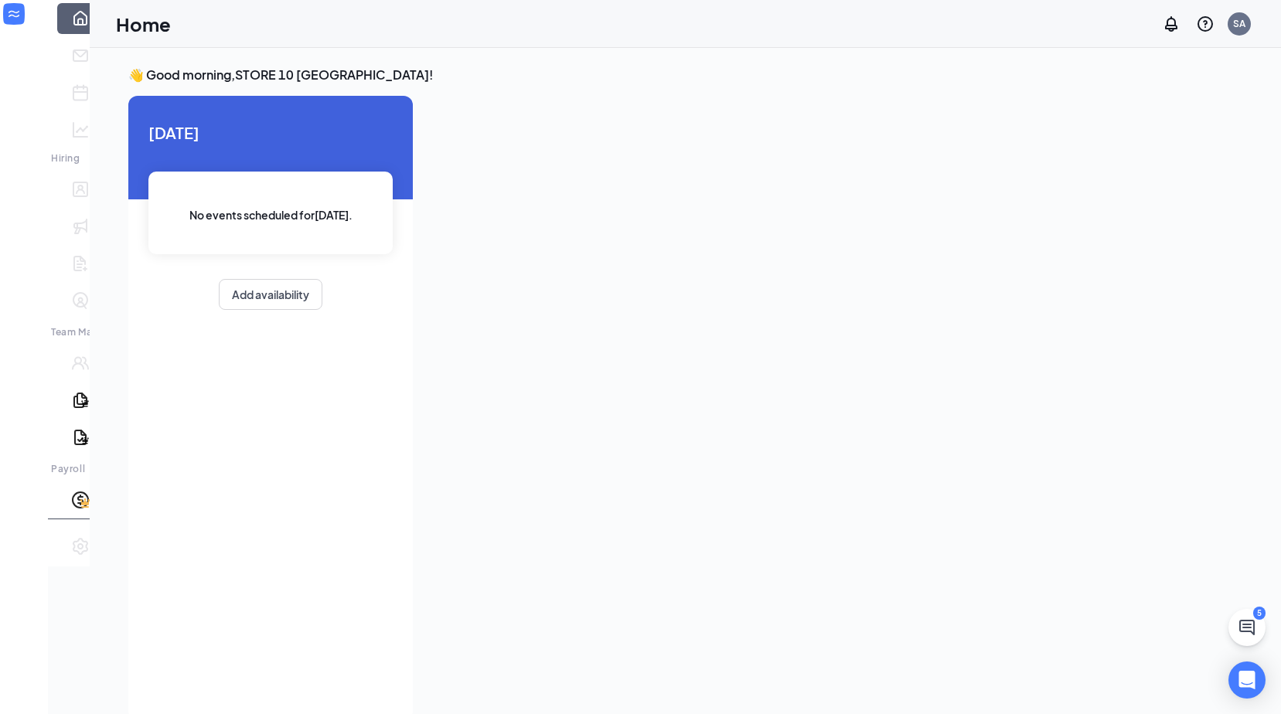
scroll to position [32, 0]
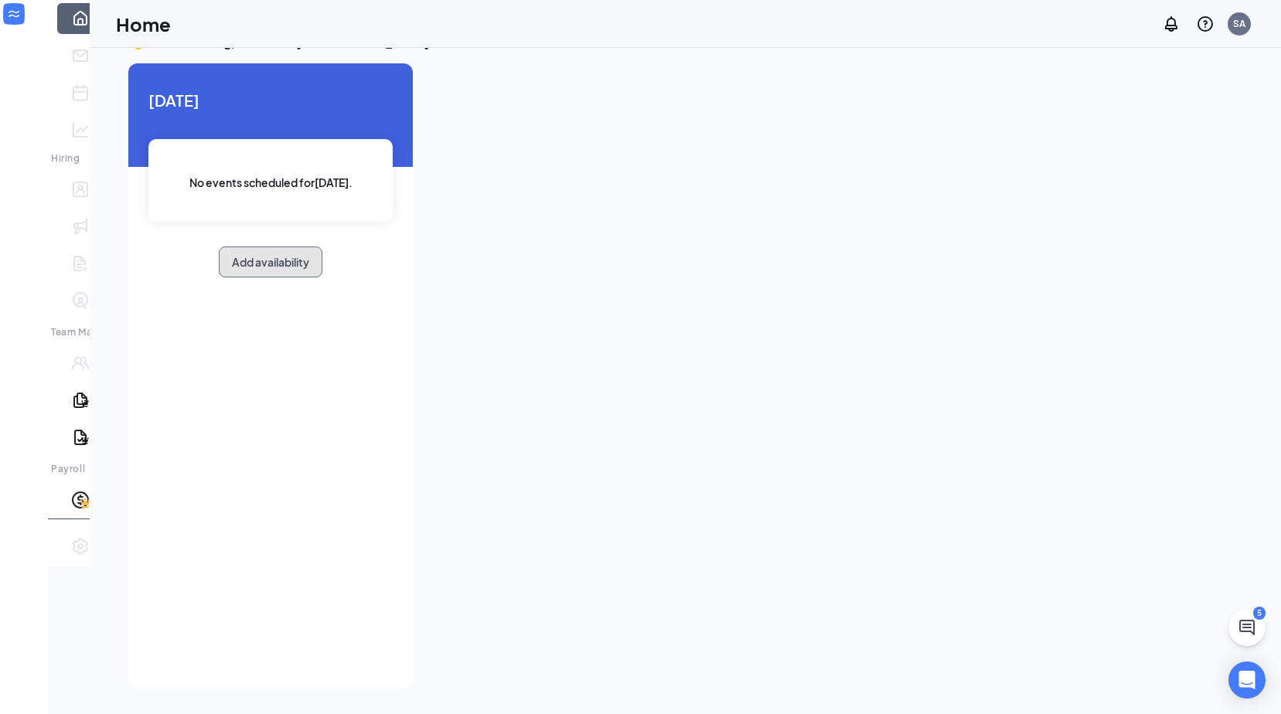
click at [223, 266] on button "Add availability" at bounding box center [271, 262] width 104 height 31
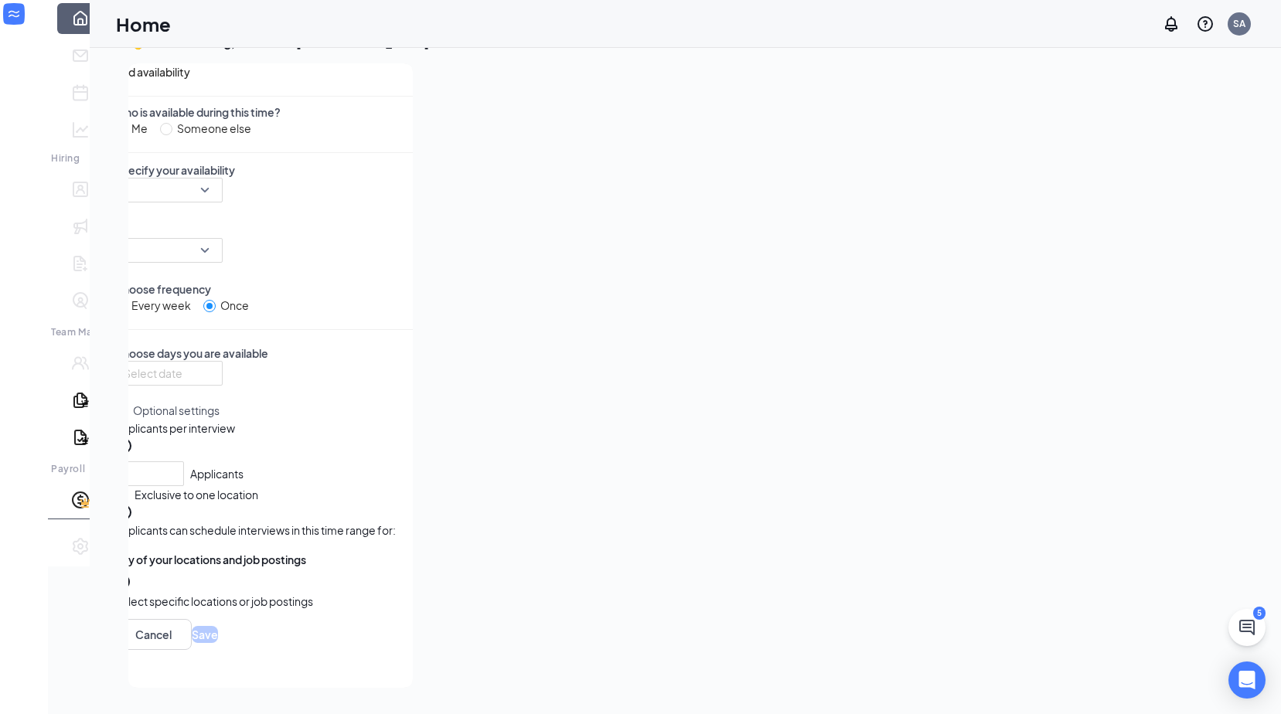
click at [177, 137] on div "Someone else" at bounding box center [214, 128] width 74 height 17
click at [172, 135] on input "Someone else" at bounding box center [166, 129] width 12 height 12
radio input "true"
click at [114, 135] on input "Me" at bounding box center [120, 129] width 12 height 12
radio input "true"
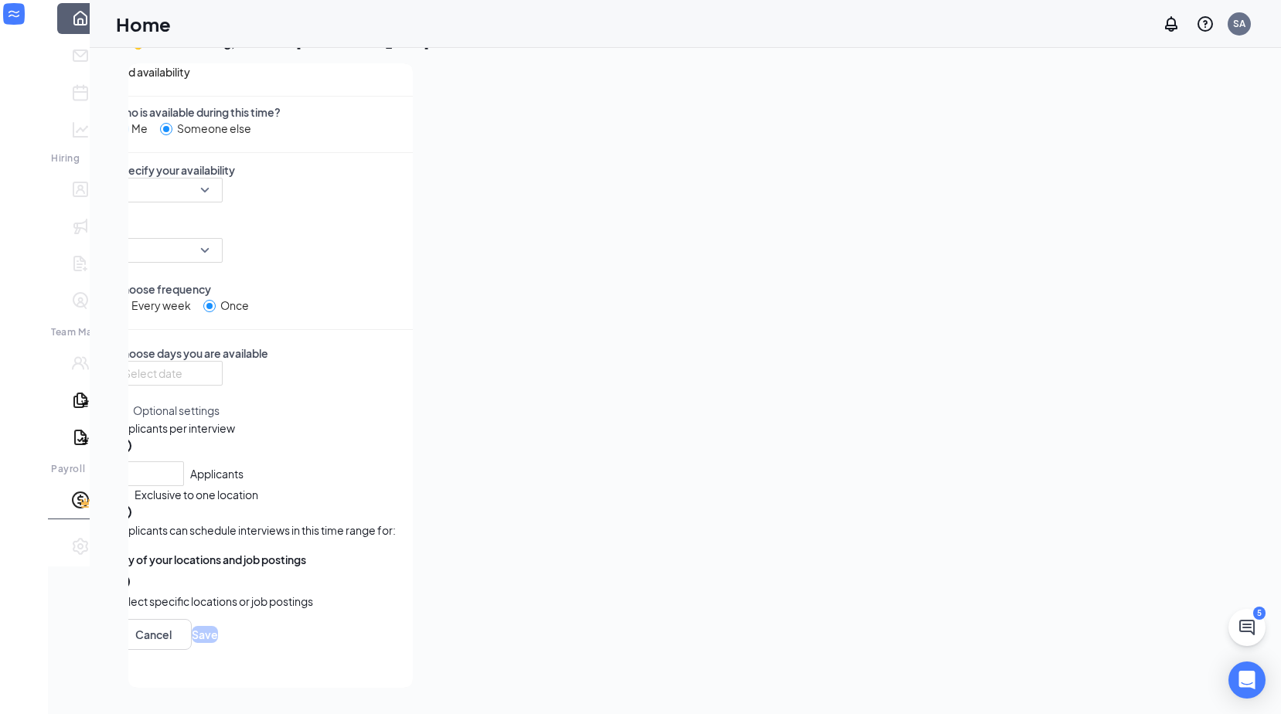
radio input "false"
click at [96, 34] on link "Home" at bounding box center [103, 18] width 15 height 31
click at [28, 29] on icon "Expand" at bounding box center [23, 35] width 15 height 15
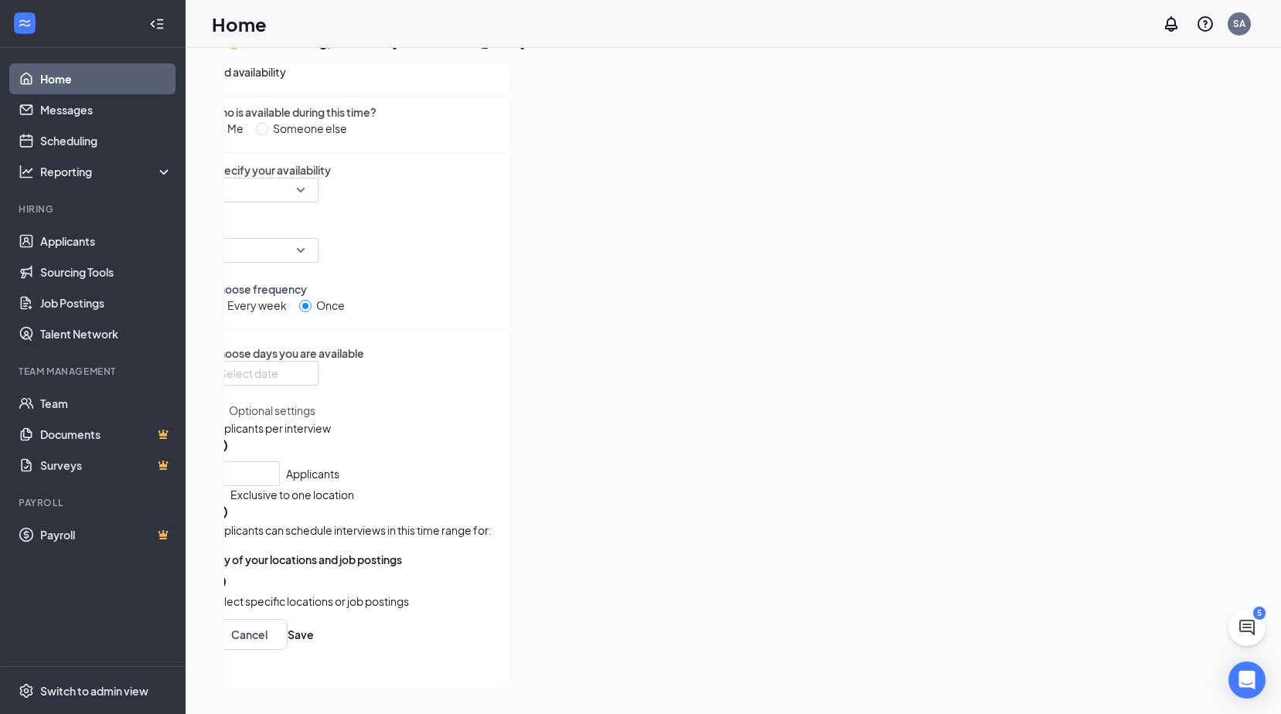
click at [676, 322] on div at bounding box center [881, 370] width 721 height 615
click at [79, 141] on link "Scheduling" at bounding box center [106, 140] width 132 height 31
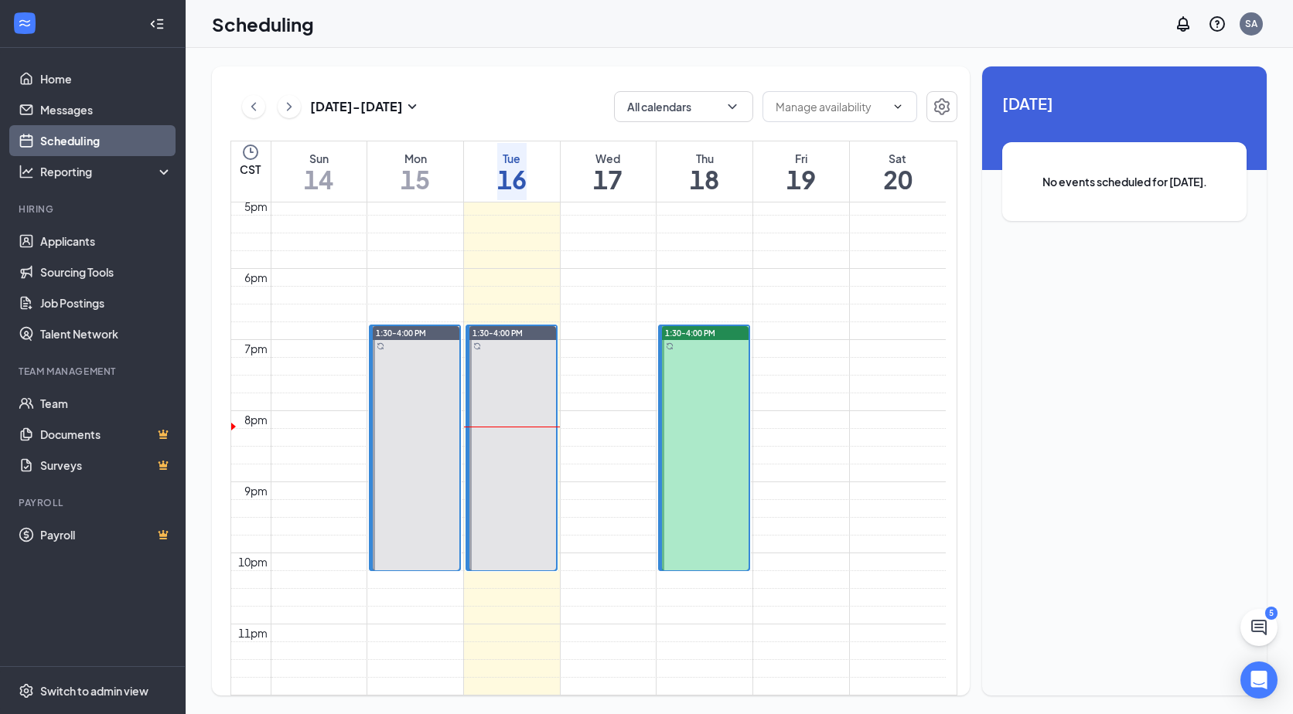
scroll to position [1224, 0]
